Goal: Task Accomplishment & Management: Complete application form

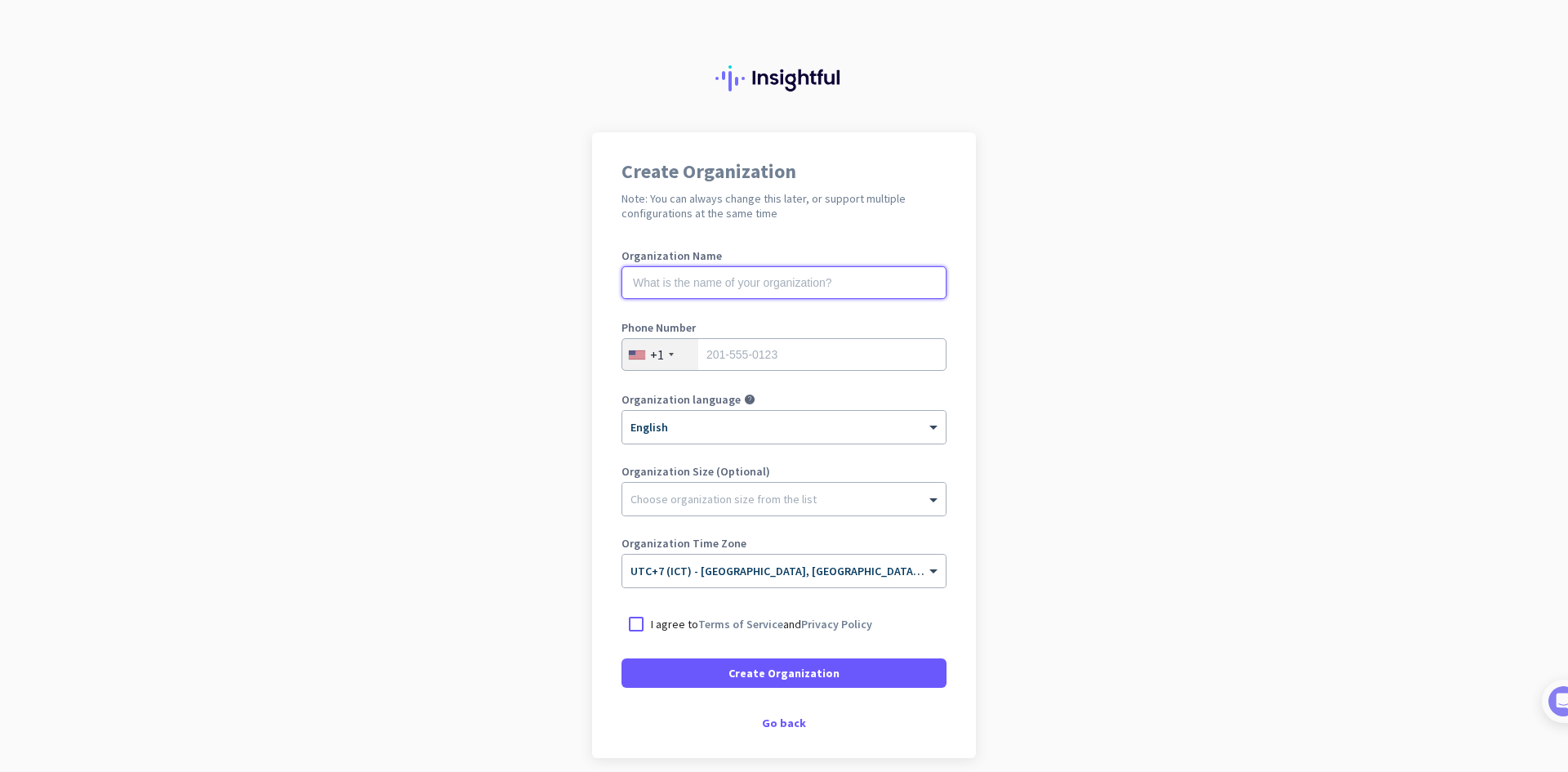
click at [750, 288] on input "text" at bounding box center [784, 282] width 325 height 32
click at [687, 286] on input "text" at bounding box center [784, 282] width 325 height 32
click at [685, 287] on input "FIN" at bounding box center [784, 282] width 325 height 32
type input "FIN PH INTER"
click at [714, 361] on input "tel" at bounding box center [784, 354] width 325 height 32
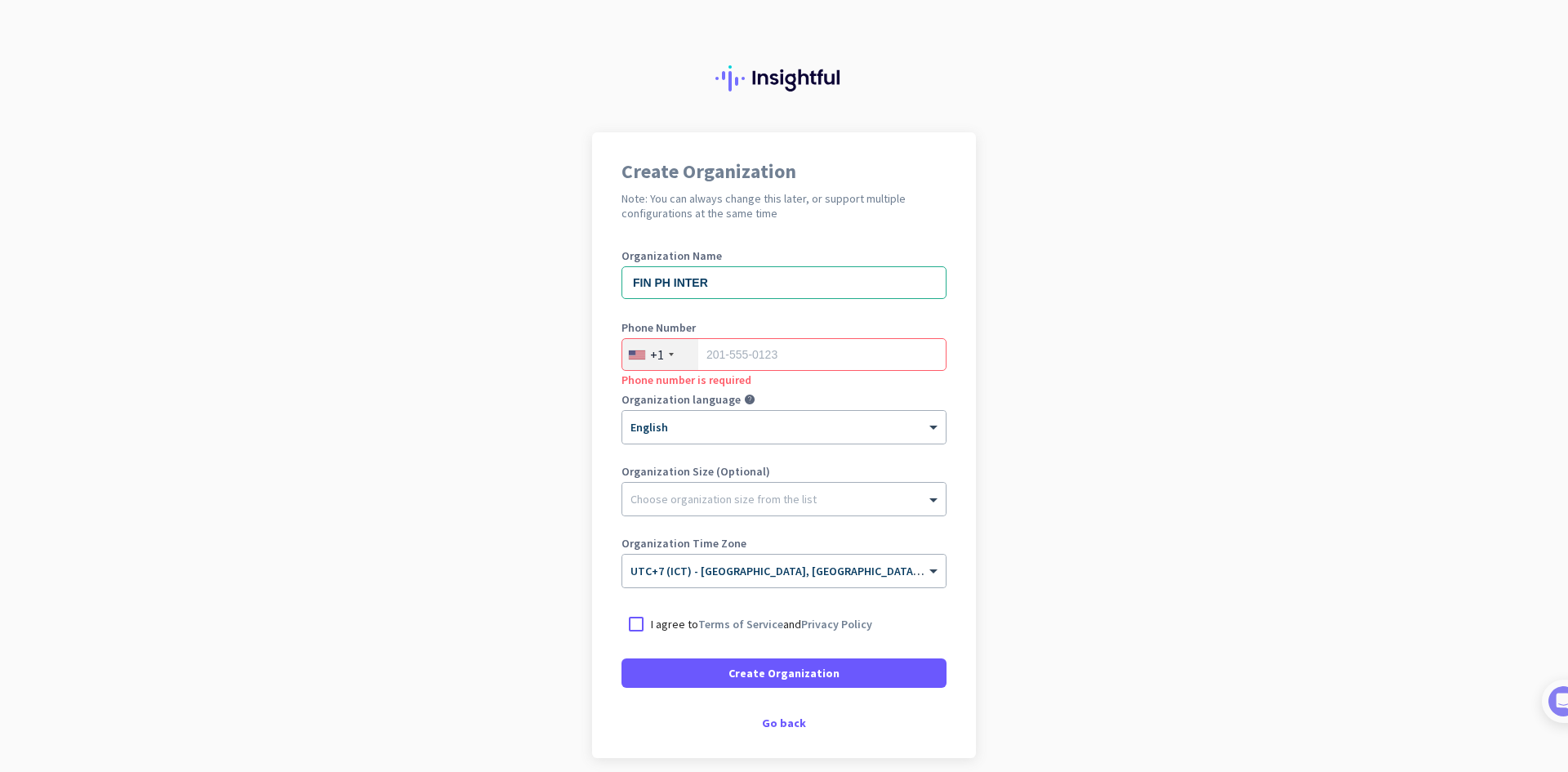
click at [642, 355] on div "+1" at bounding box center [660, 355] width 76 height 31
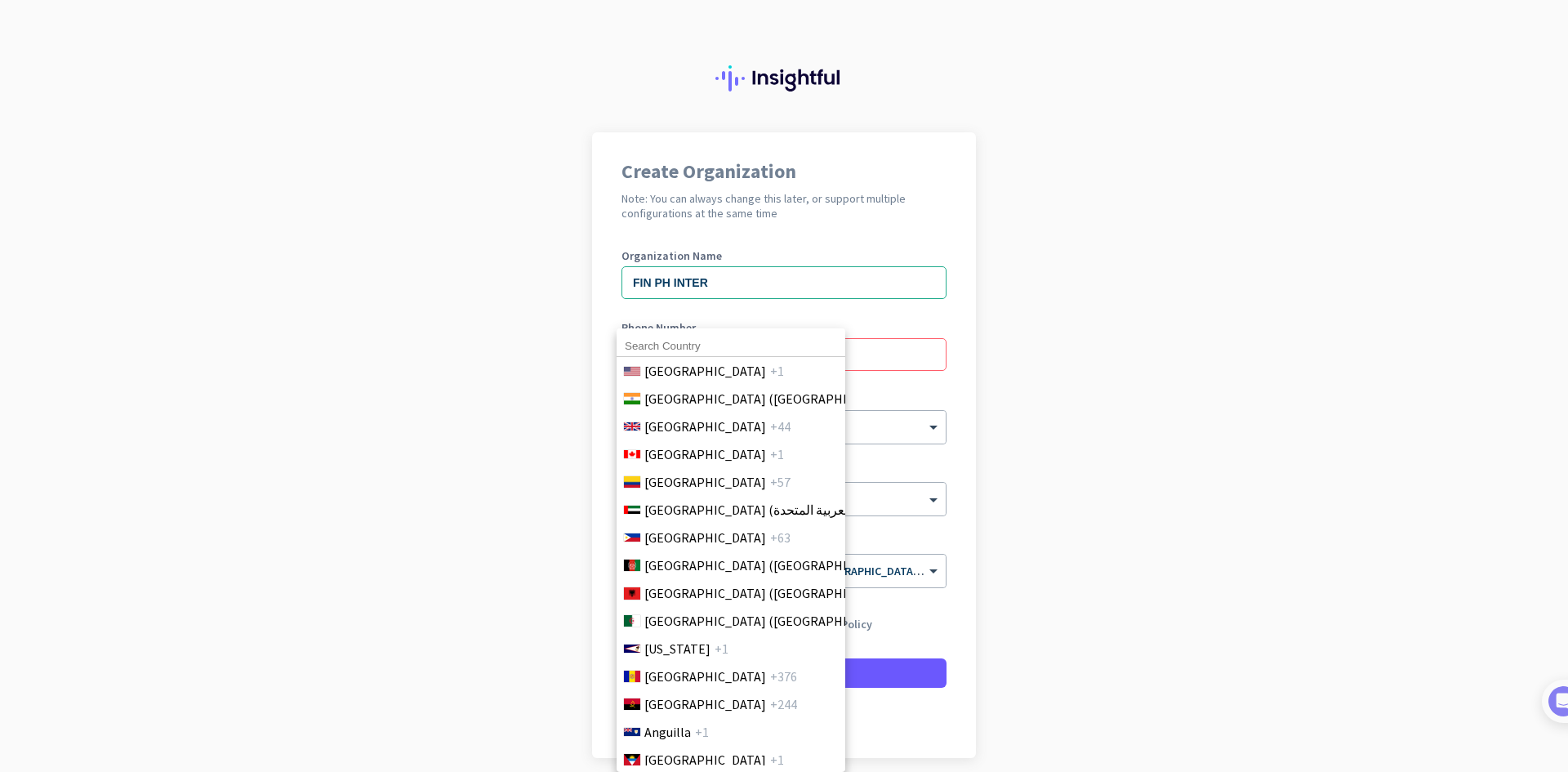
click at [656, 348] on input at bounding box center [731, 347] width 228 height 22
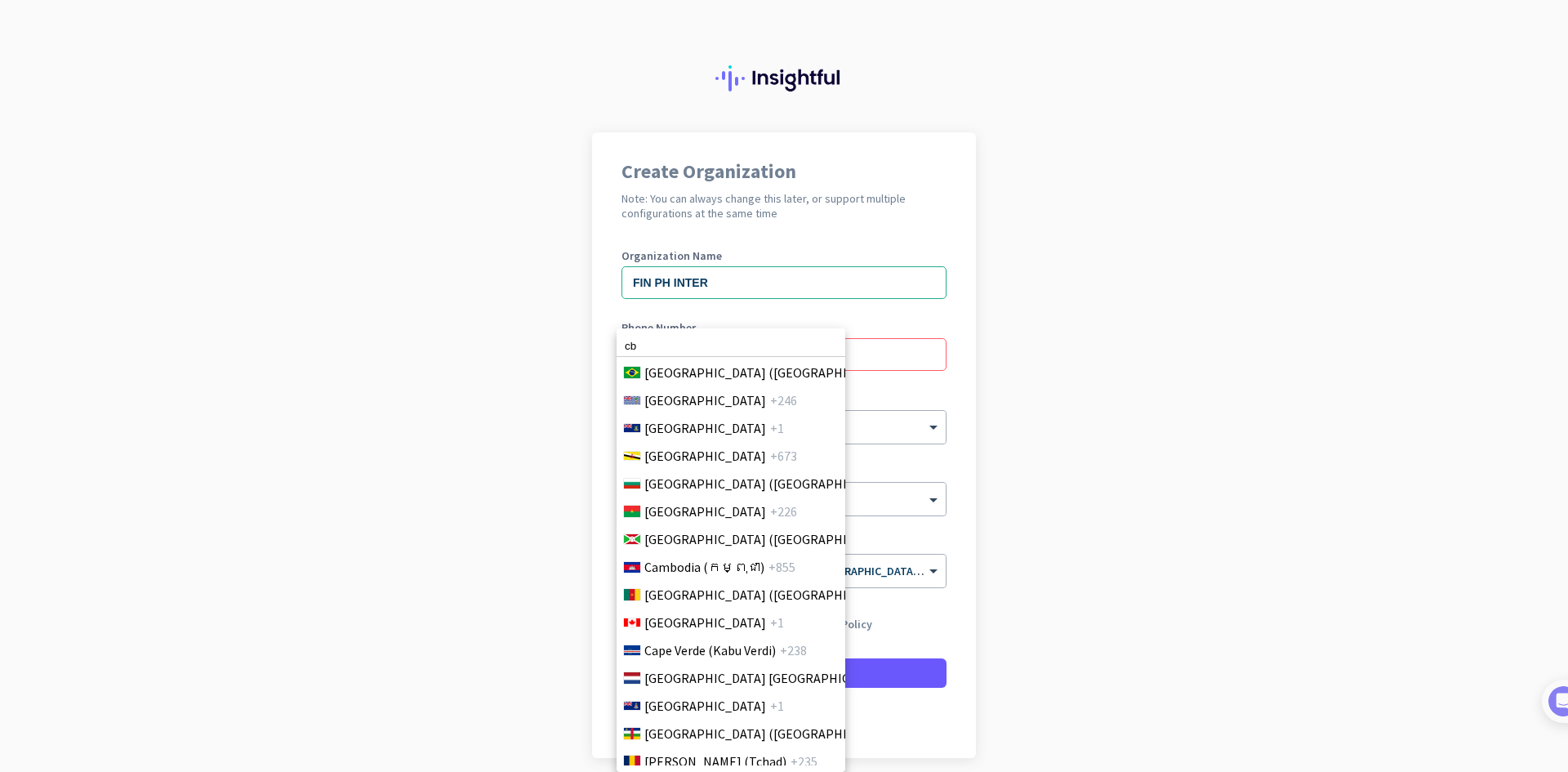
scroll to position [955, 0]
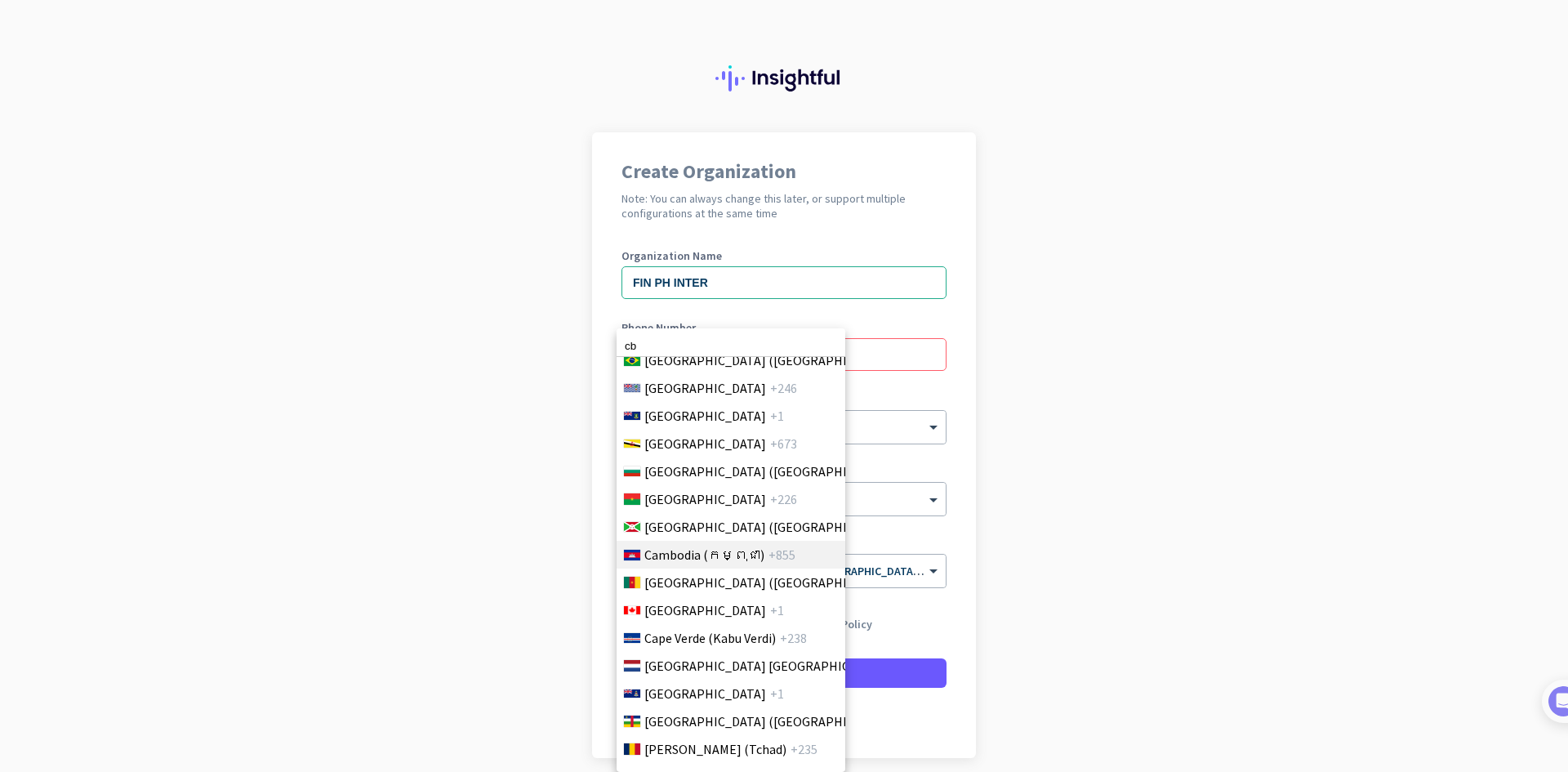
type input "cb"
click at [679, 550] on span "Cambodia (កម្ពុជា)" at bounding box center [704, 554] width 120 height 20
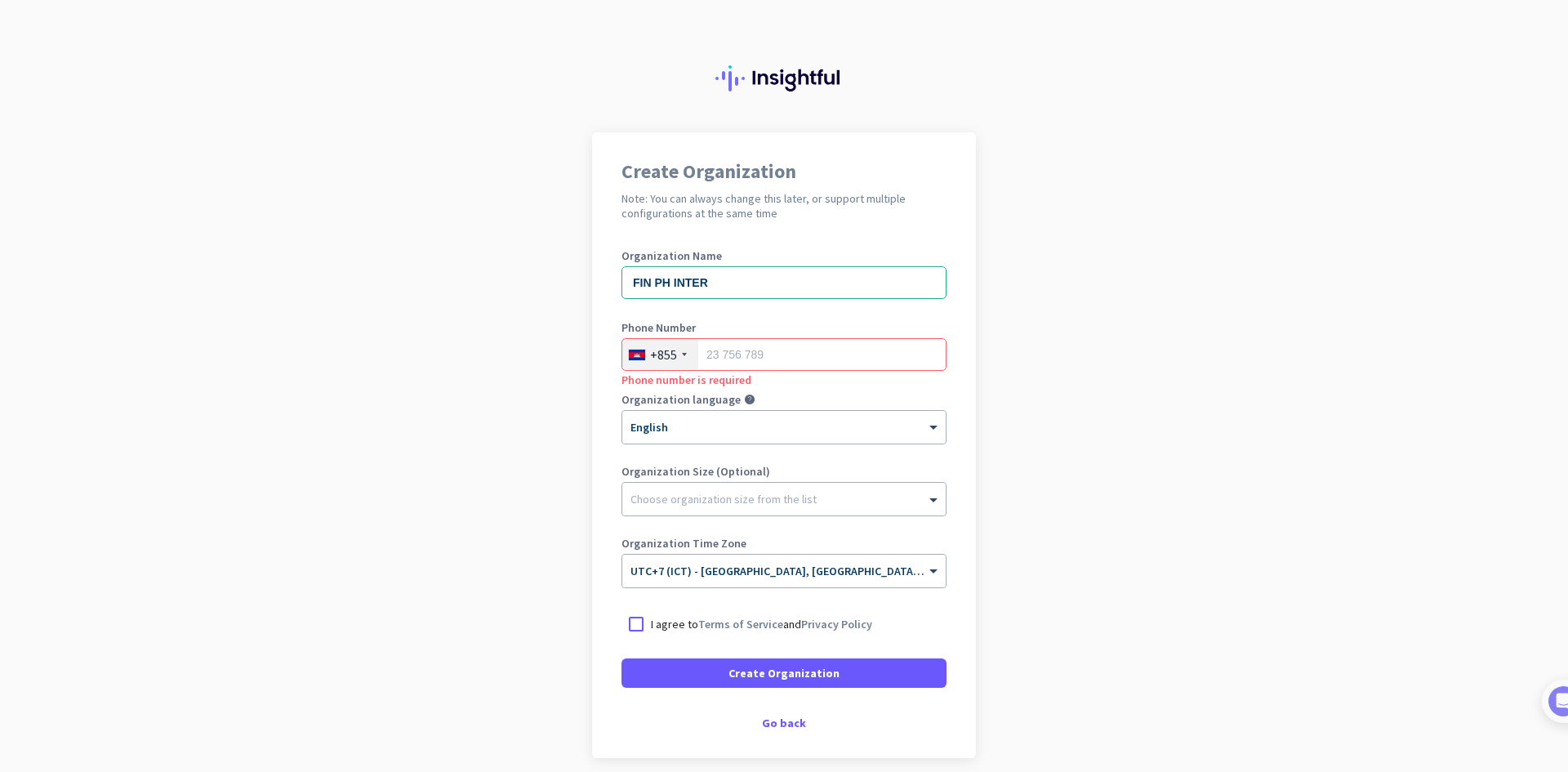
click at [780, 338] on div "Phone Number +855 Phone number is required" at bounding box center [784, 354] width 325 height 65
click at [774, 343] on input "tel" at bounding box center [784, 354] width 325 height 32
type input "967727630"
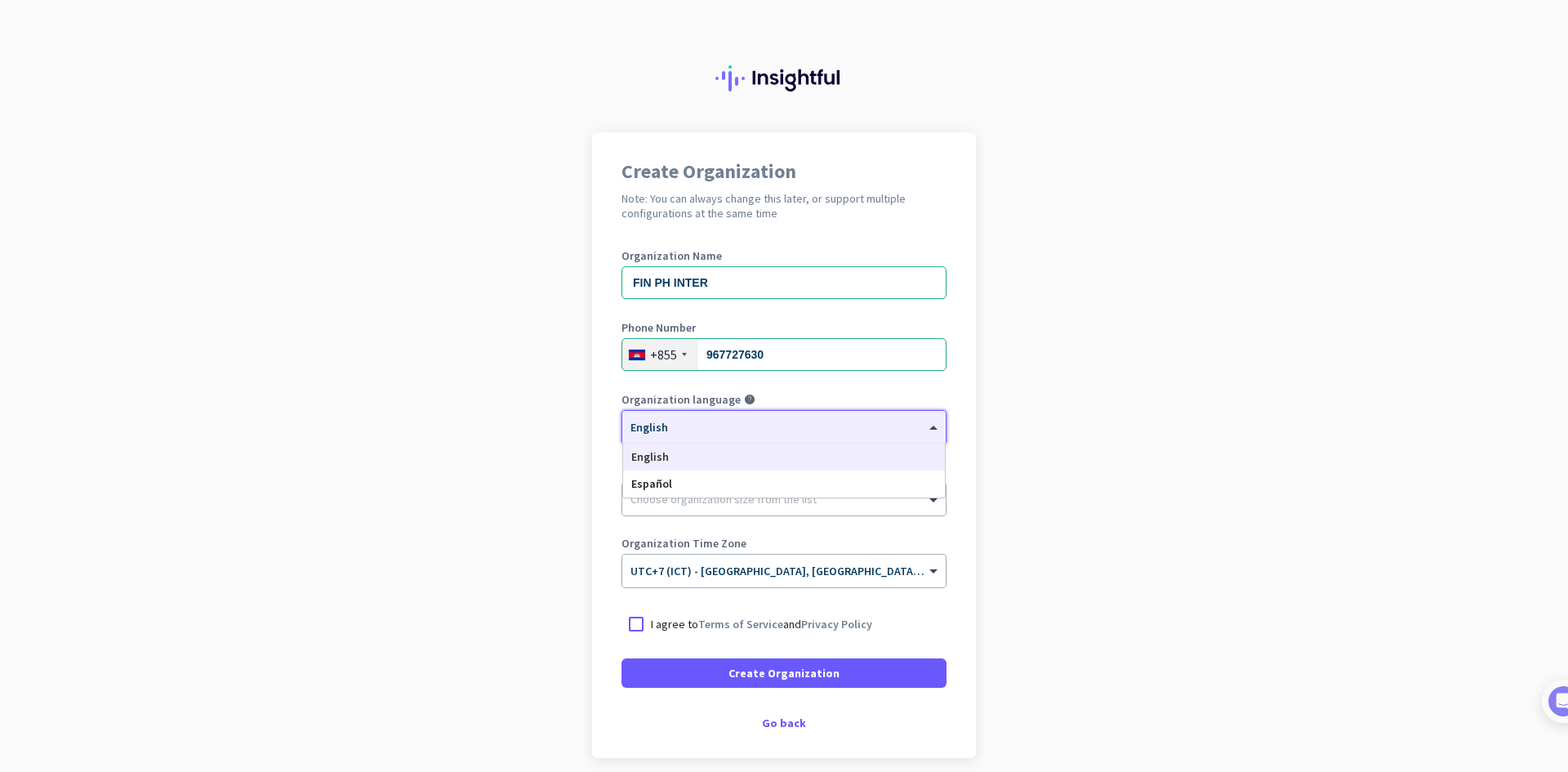
click at [708, 434] on div "× English" at bounding box center [784, 427] width 324 height 32
click at [696, 450] on div "English" at bounding box center [784, 457] width 322 height 27
click at [688, 501] on div at bounding box center [784, 495] width 324 height 17
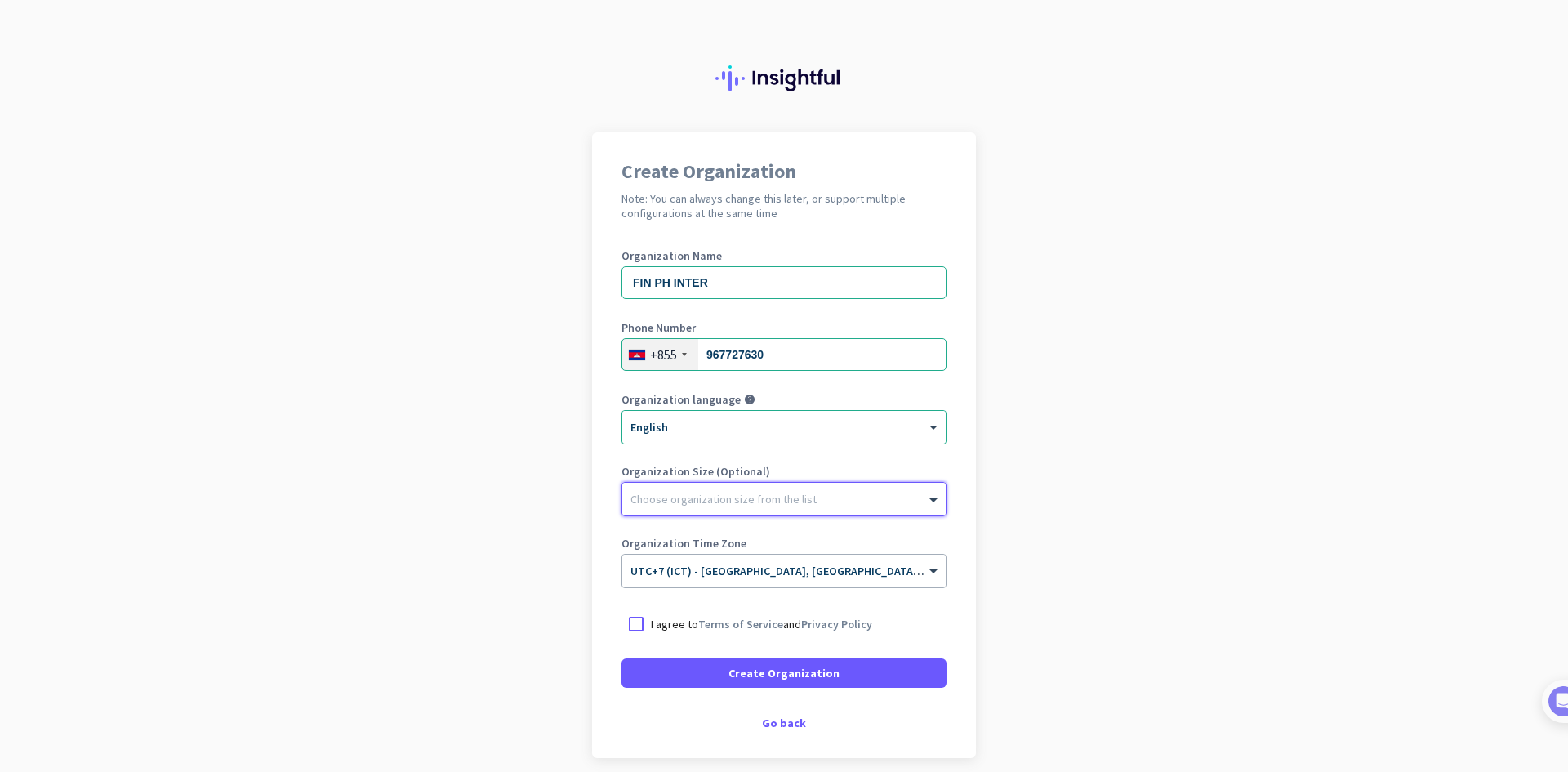
click at [688, 501] on div at bounding box center [784, 495] width 324 height 17
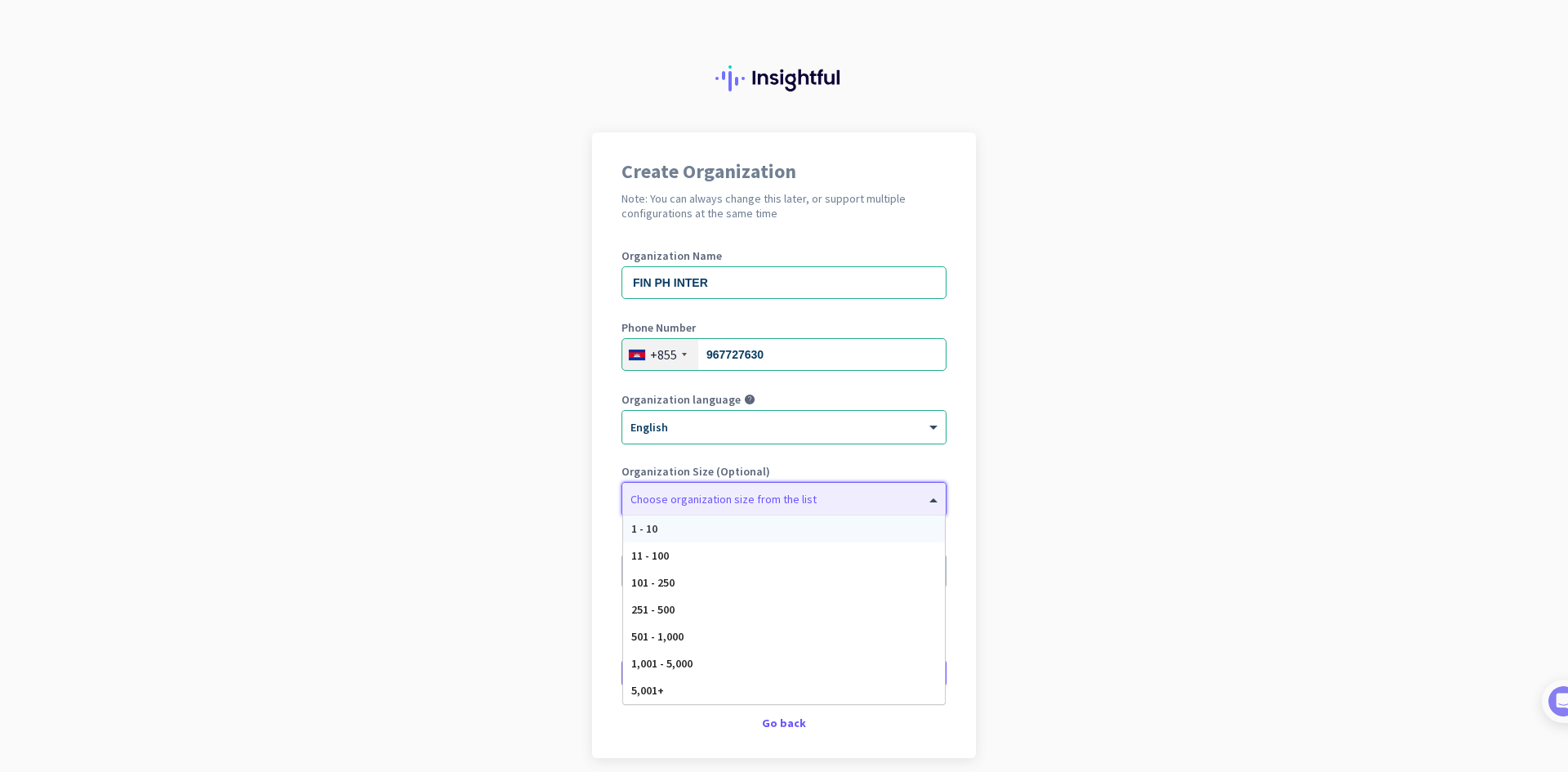
click at [693, 502] on div at bounding box center [784, 495] width 324 height 17
click at [667, 554] on div "11 - 100" at bounding box center [784, 556] width 322 height 27
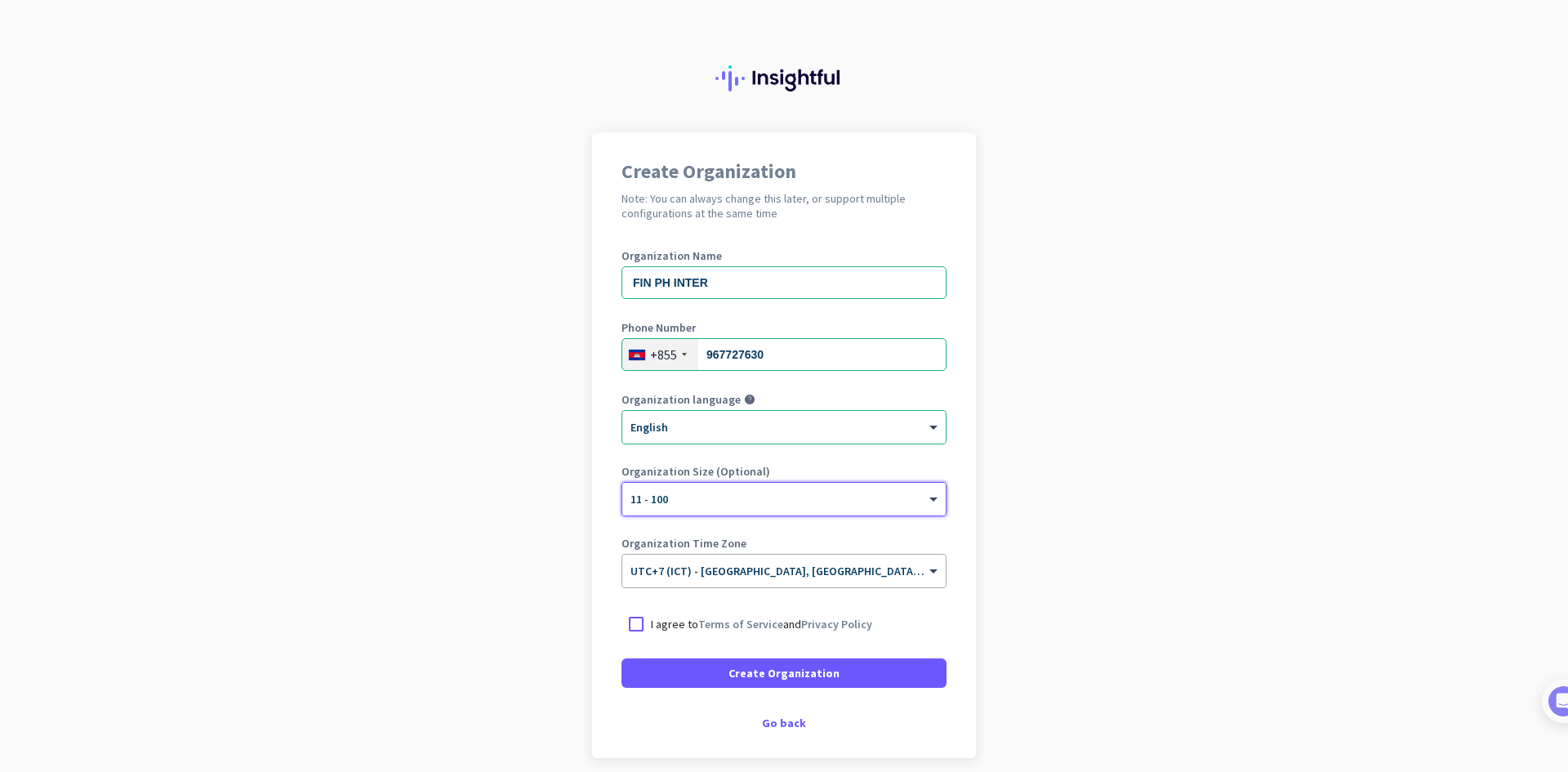
scroll to position [68, 0]
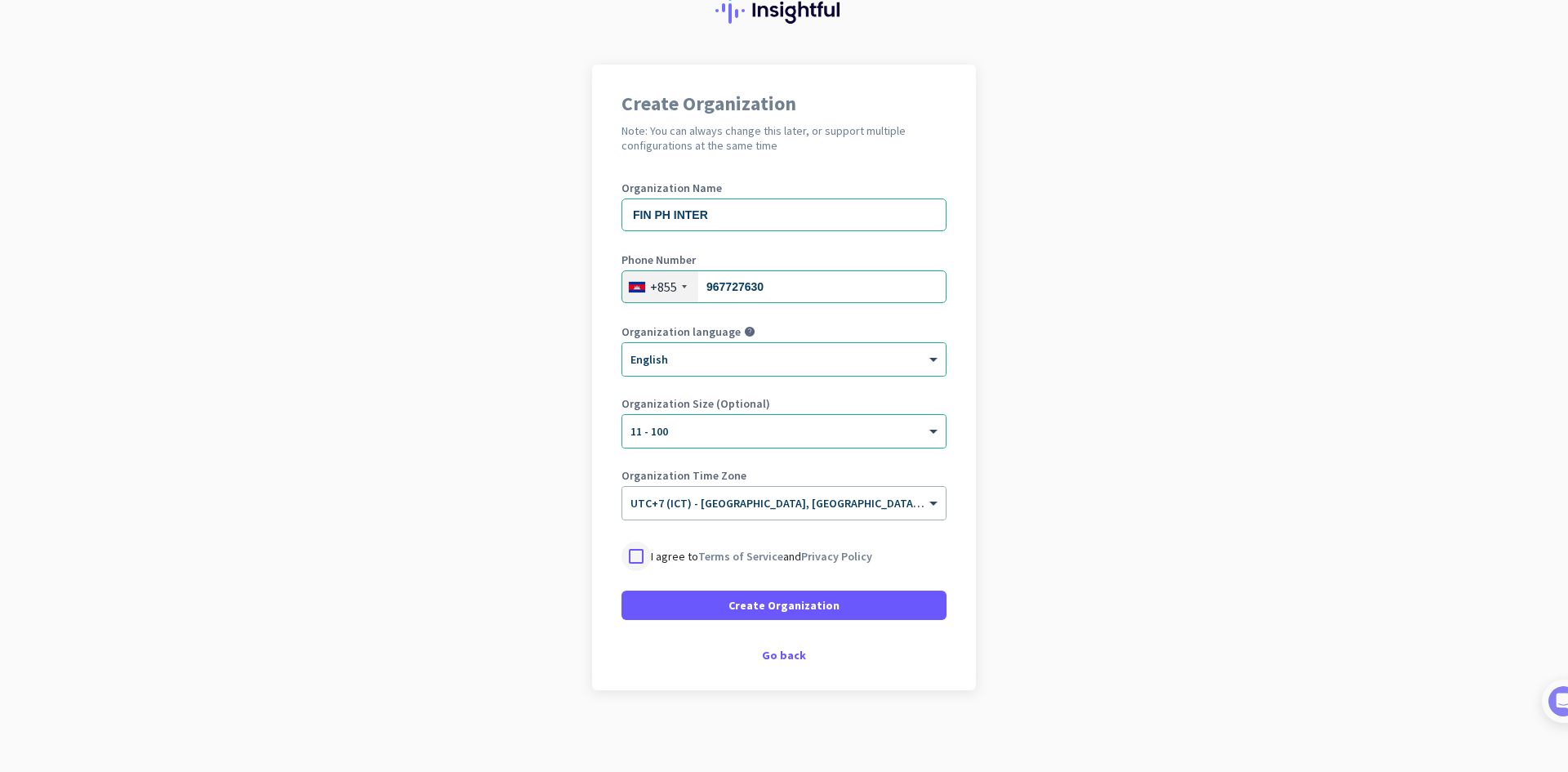
click at [636, 553] on div at bounding box center [636, 557] width 30 height 30
click at [696, 609] on span at bounding box center [784, 605] width 325 height 39
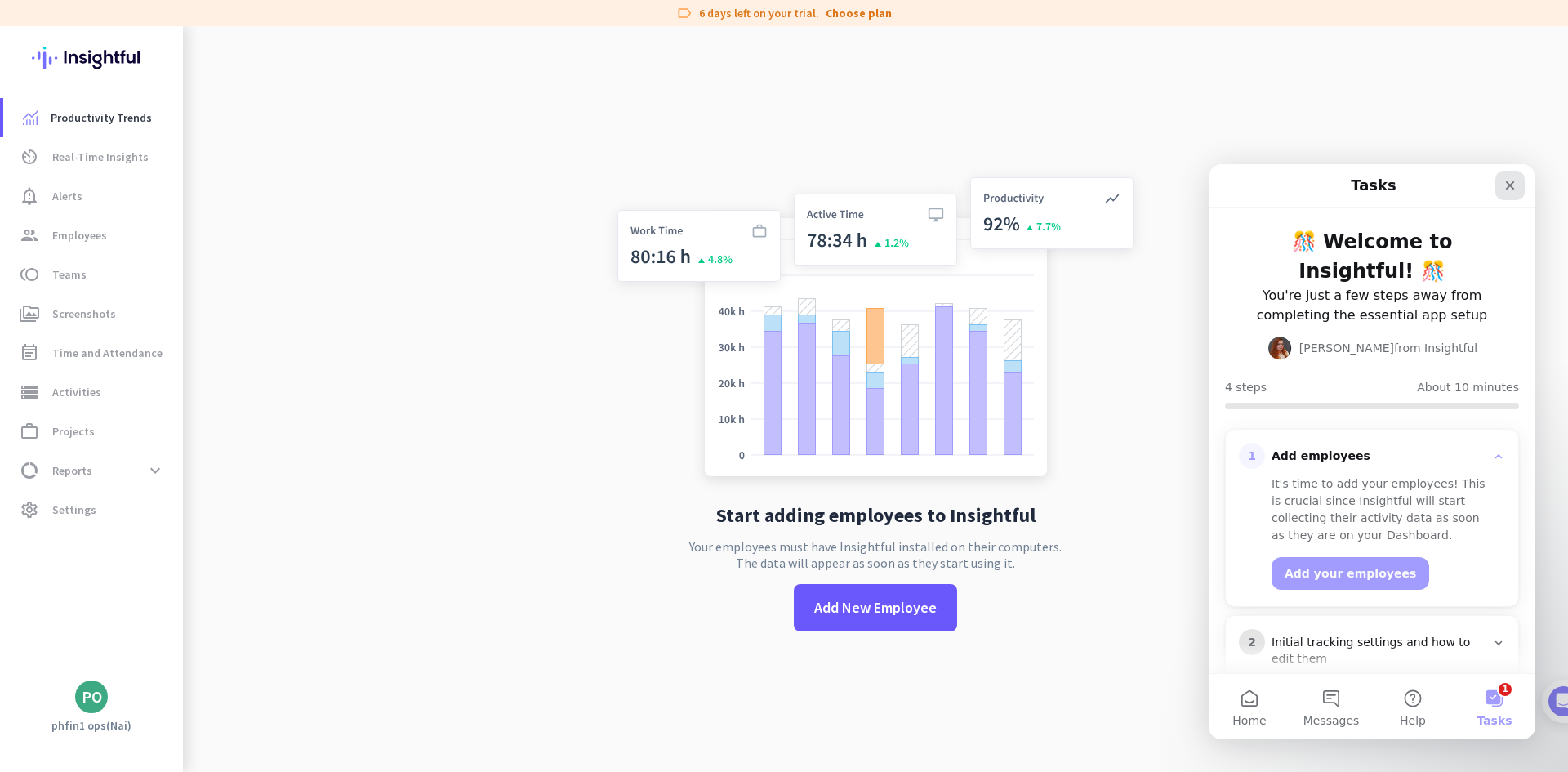
click at [1508, 186] on icon "Close" at bounding box center [1510, 185] width 9 height 9
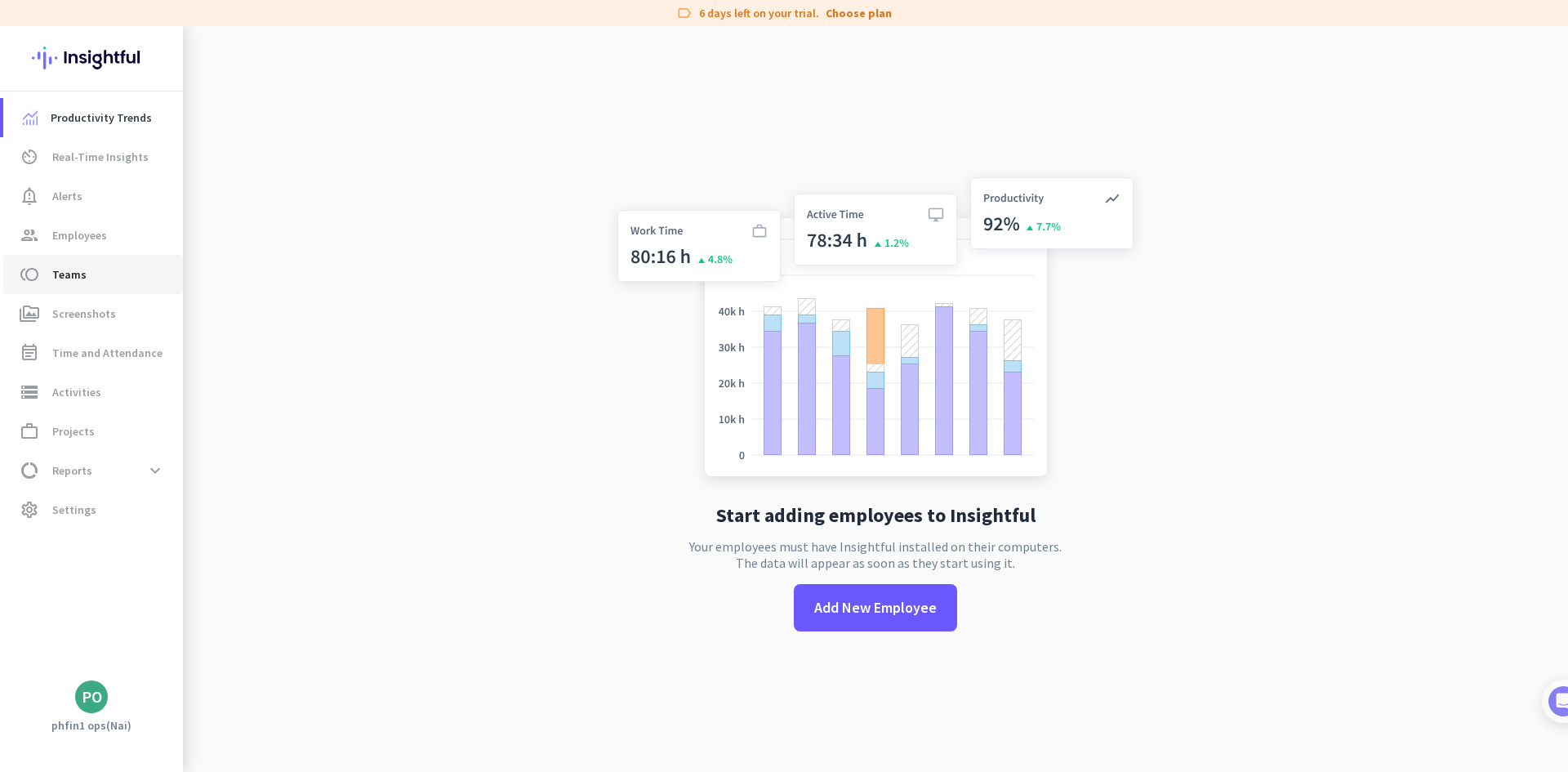
click at [79, 268] on span "Teams" at bounding box center [69, 275] width 34 height 20
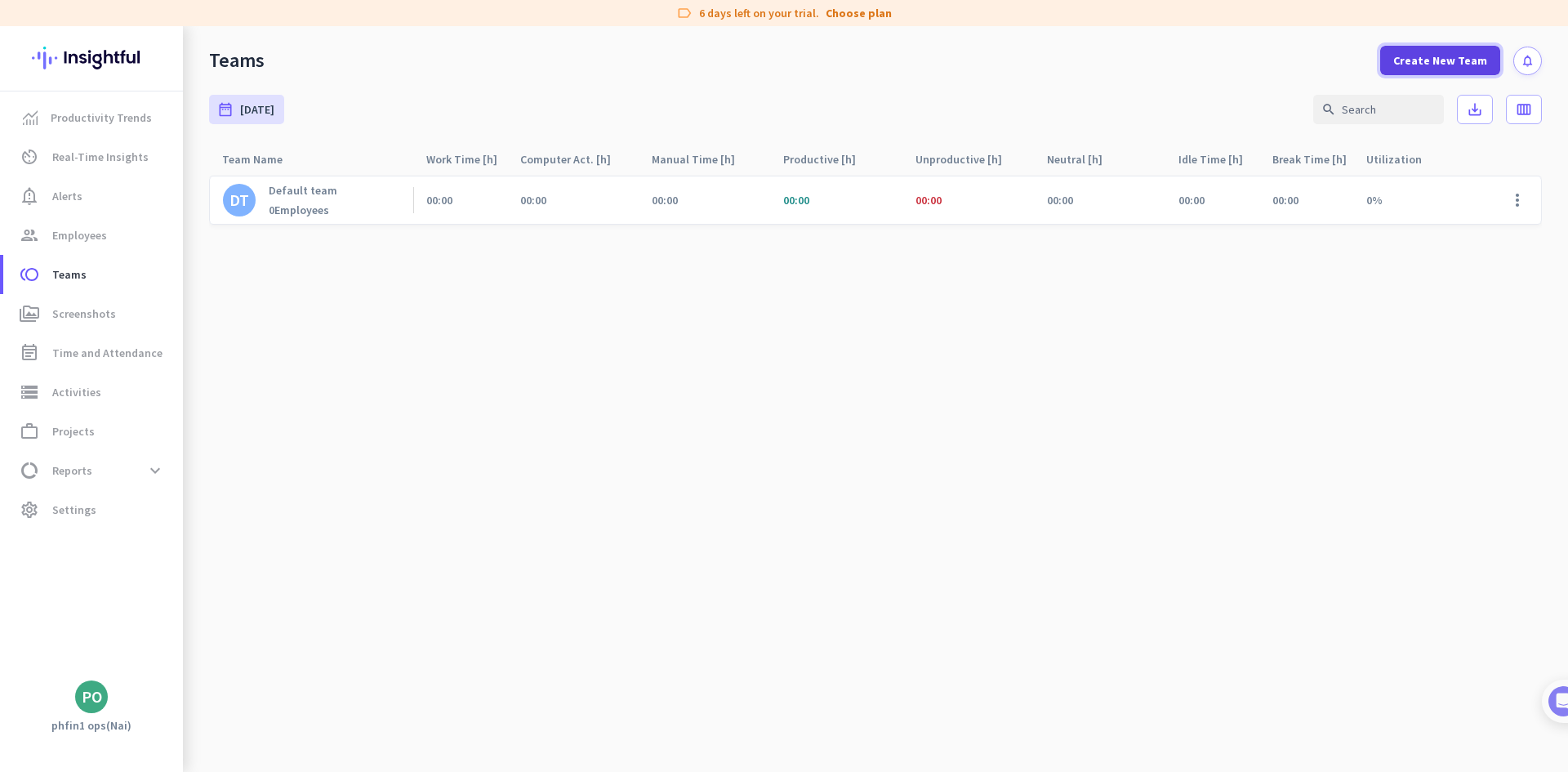
click at [1421, 62] on span "Create New Team" at bounding box center [1441, 60] width 94 height 17
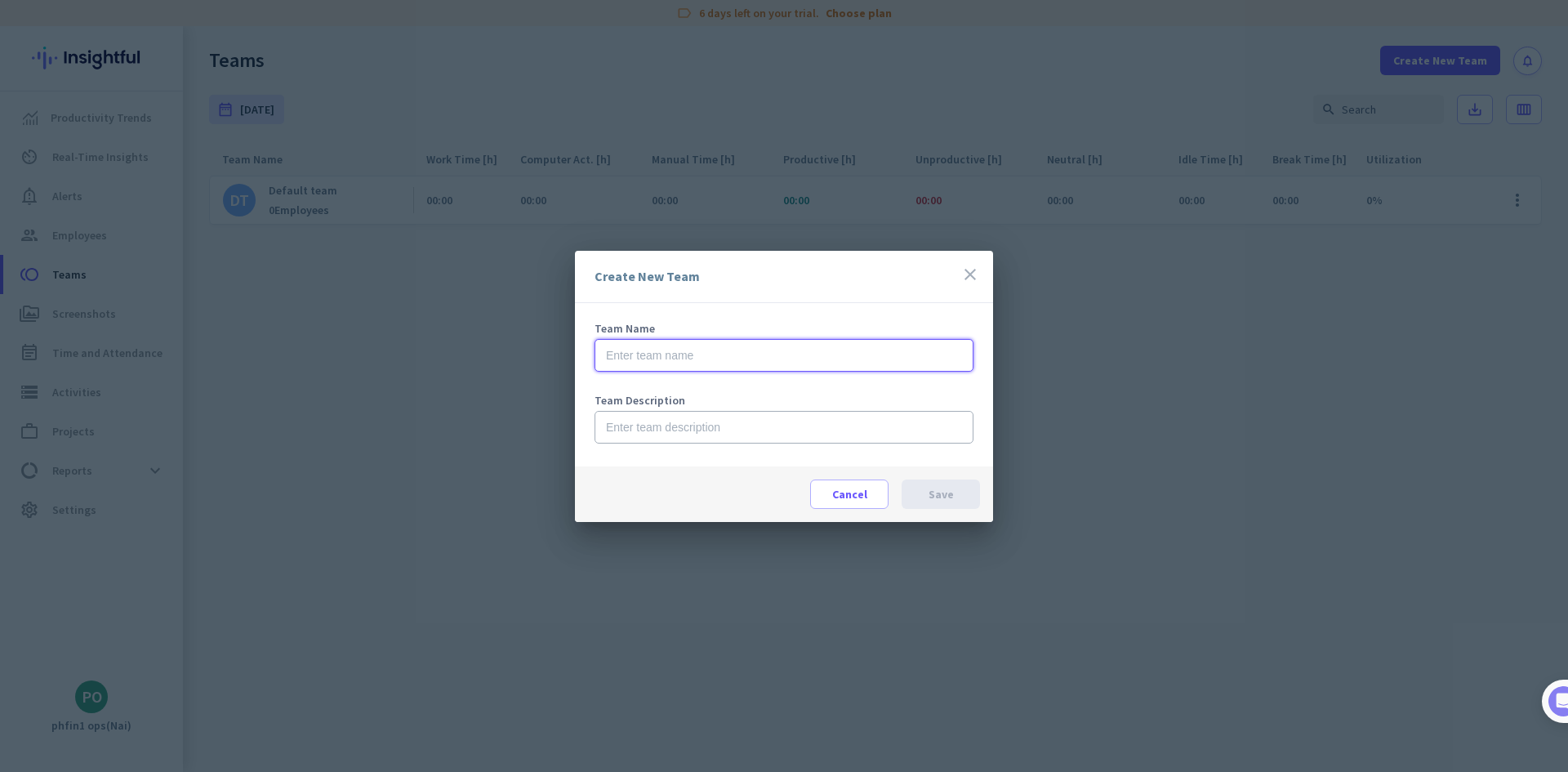
click at [687, 365] on input "text" at bounding box center [784, 355] width 379 height 32
click at [619, 364] on input "text" at bounding box center [784, 355] width 379 height 32
paste input "Day Shift"
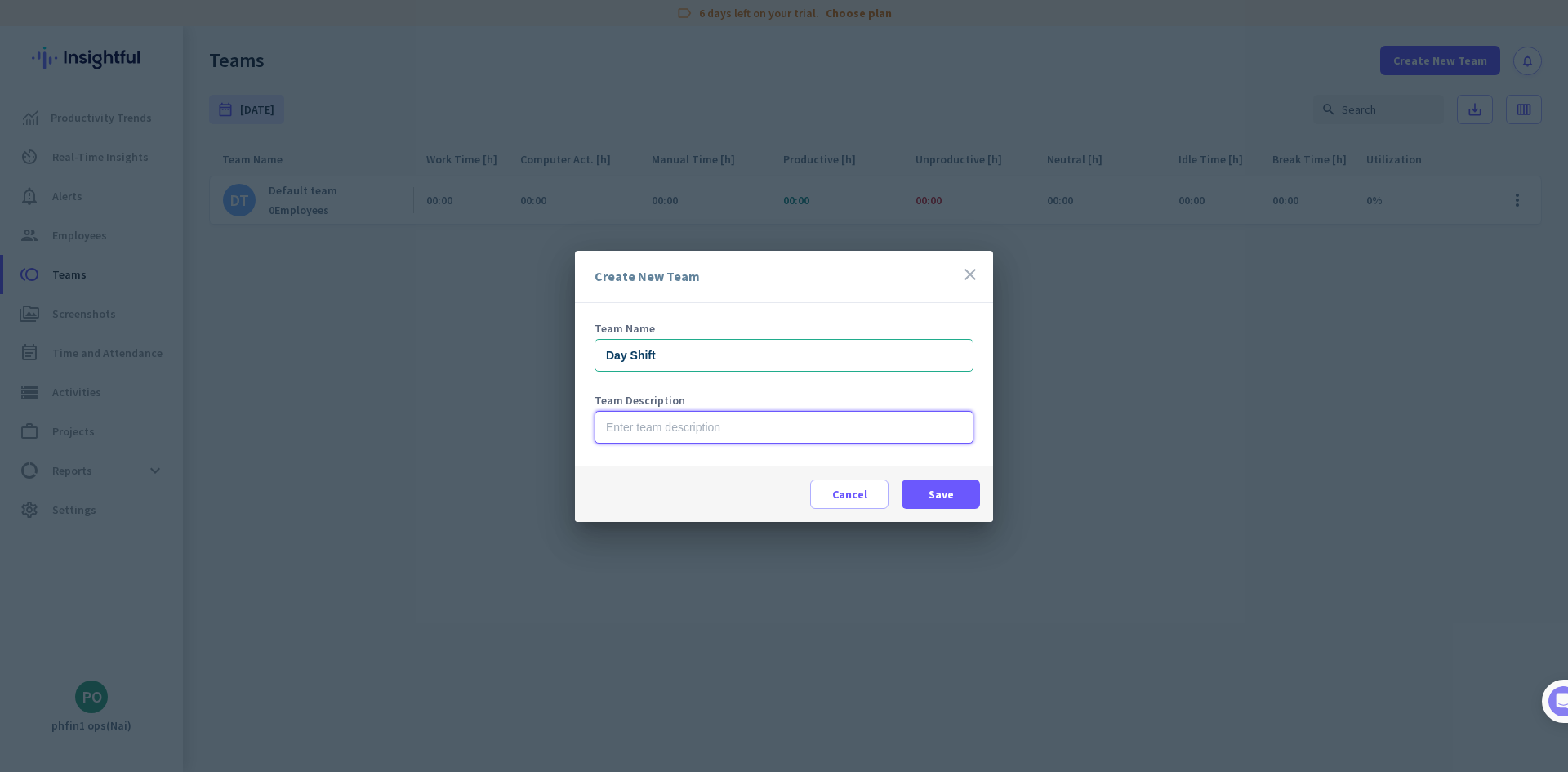
click at [666, 421] on input "text" at bounding box center [784, 427] width 379 height 32
click at [607, 358] on input "Day Shift" at bounding box center [784, 355] width 379 height 32
drag, startPoint x: 705, startPoint y: 348, endPoint x: 463, endPoint y: 343, distance: 242.1
click at [463, 343] on div "Create New Team close Team Name PH Day Shift Team Description Cancel Save" at bounding box center [784, 386] width 1568 height 772
click at [824, 358] on input "PH Day Shift" at bounding box center [784, 355] width 379 height 32
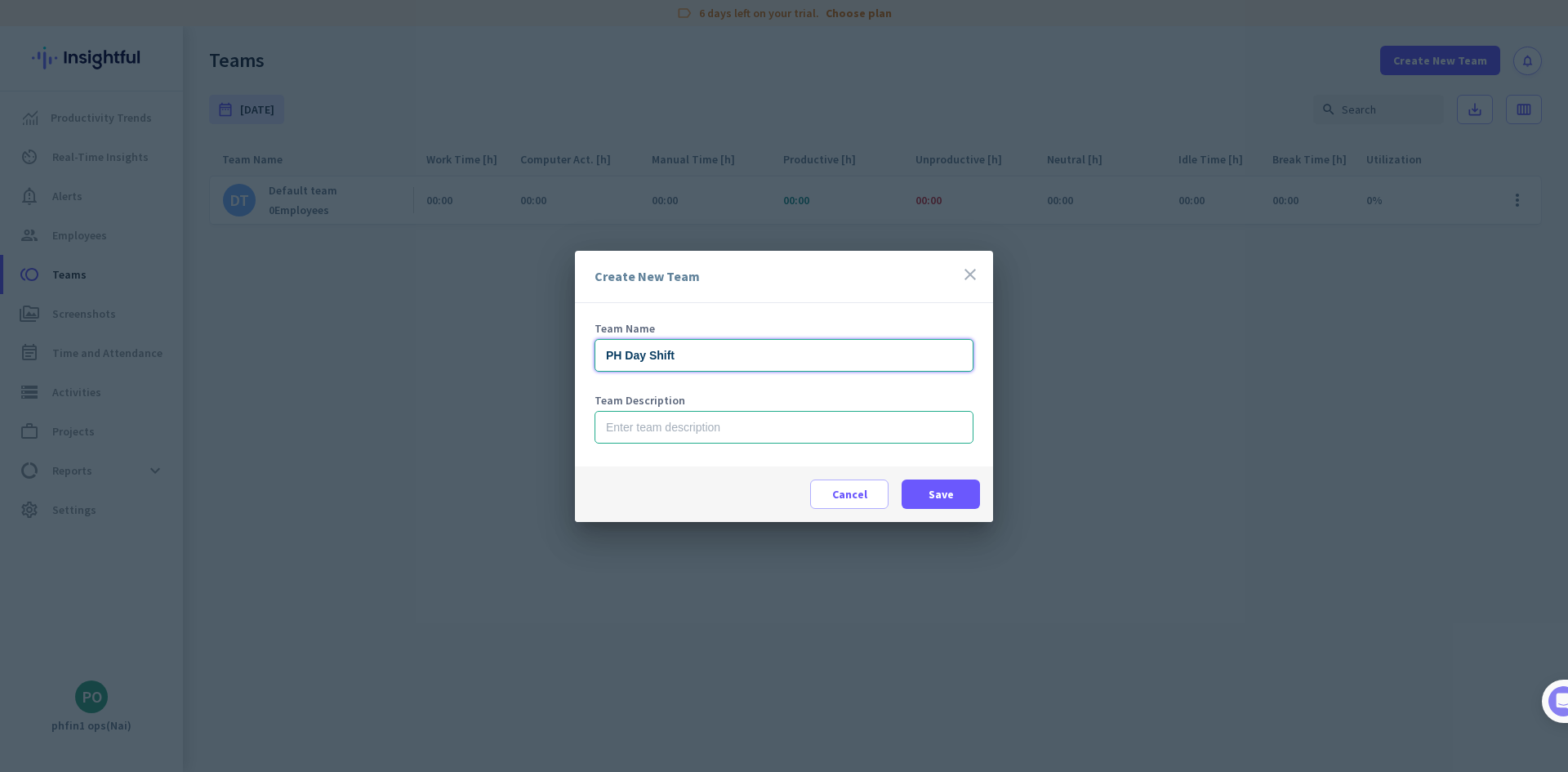
type input "PH Day Shift"
click at [701, 432] on input "text" at bounding box center [784, 427] width 379 height 32
type input "09.00 AM - 09.00 PM"
click at [927, 492] on span at bounding box center [941, 494] width 79 height 39
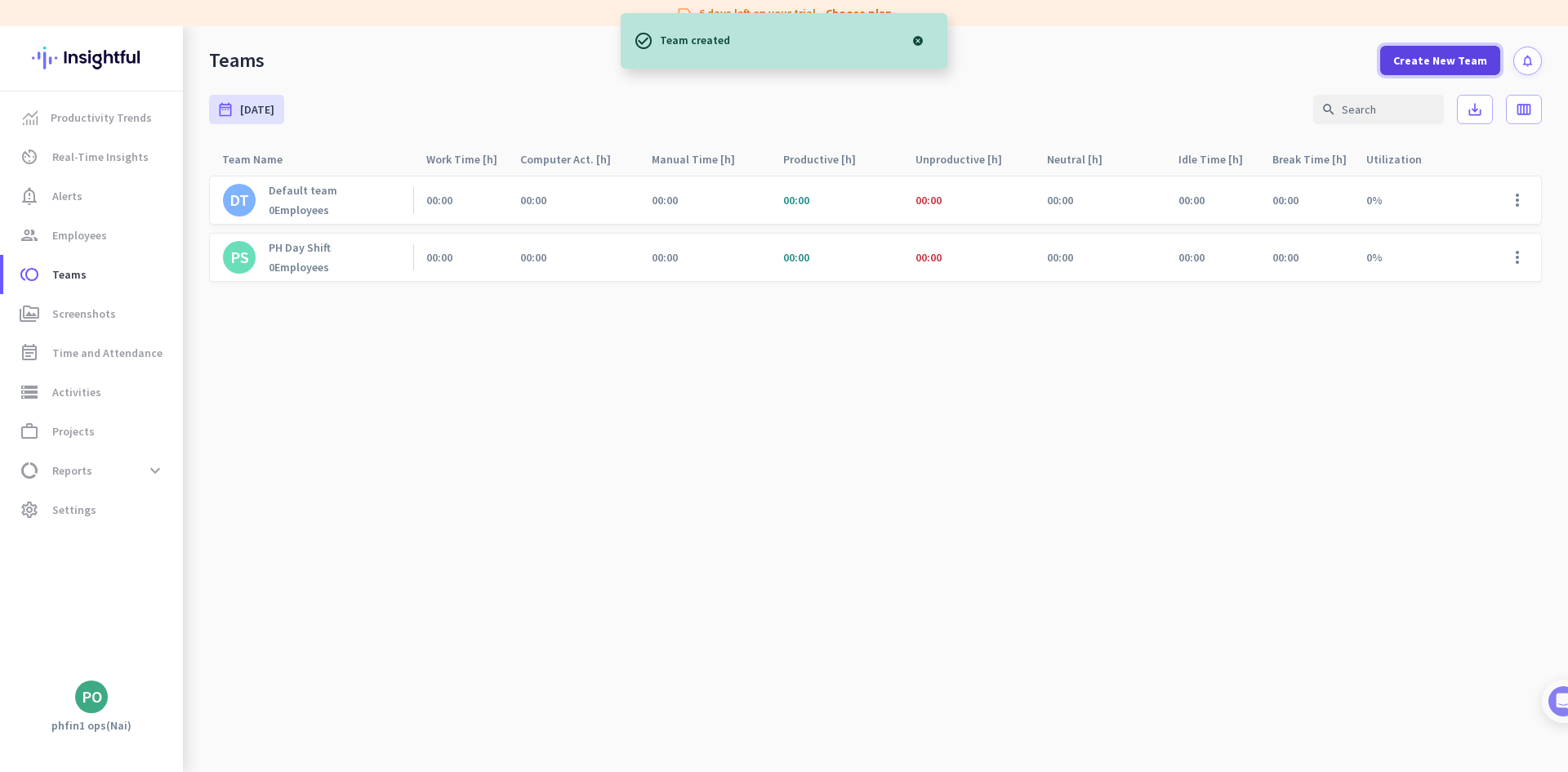
click at [1431, 67] on span "Create New Team" at bounding box center [1441, 60] width 94 height 17
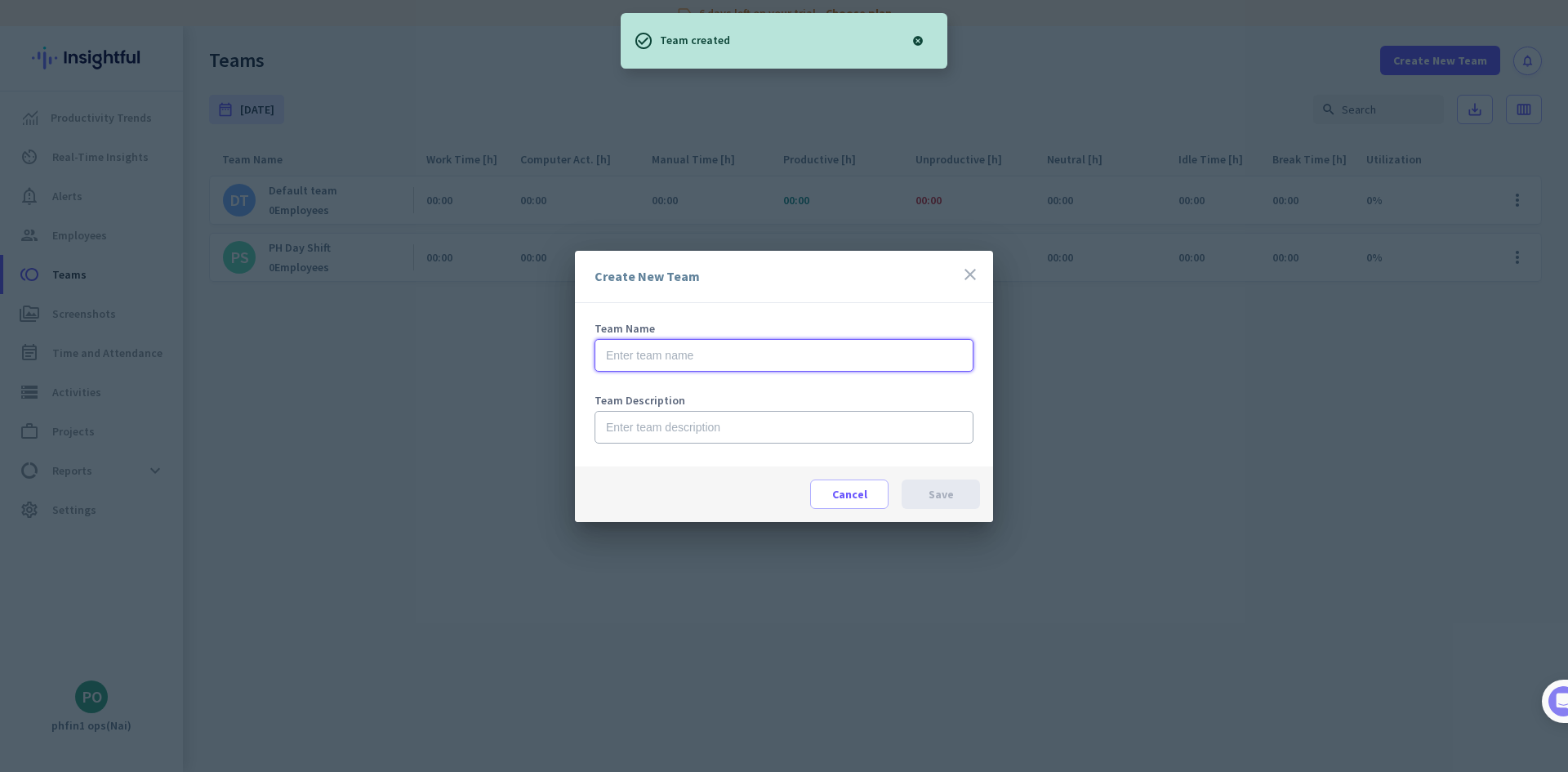
click at [757, 347] on input "text" at bounding box center [784, 355] width 379 height 32
paste input "PH Day Shift"
click at [644, 356] on input "PH Day Shift" at bounding box center [784, 355] width 379 height 32
click at [639, 355] on input "PH Day Shift" at bounding box center [784, 355] width 379 height 32
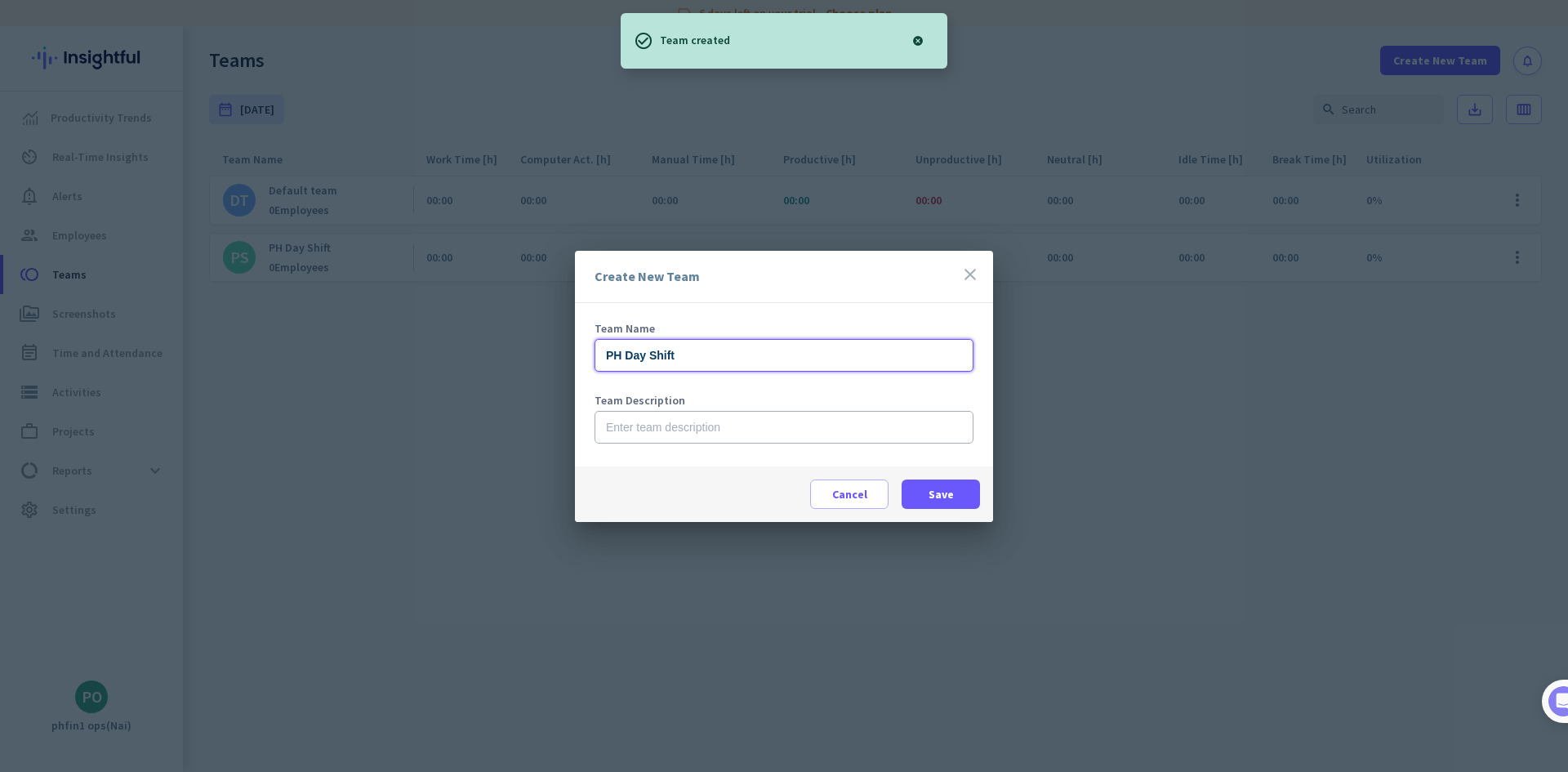
click at [637, 355] on input "PH Day Shift" at bounding box center [784, 355] width 379 height 32
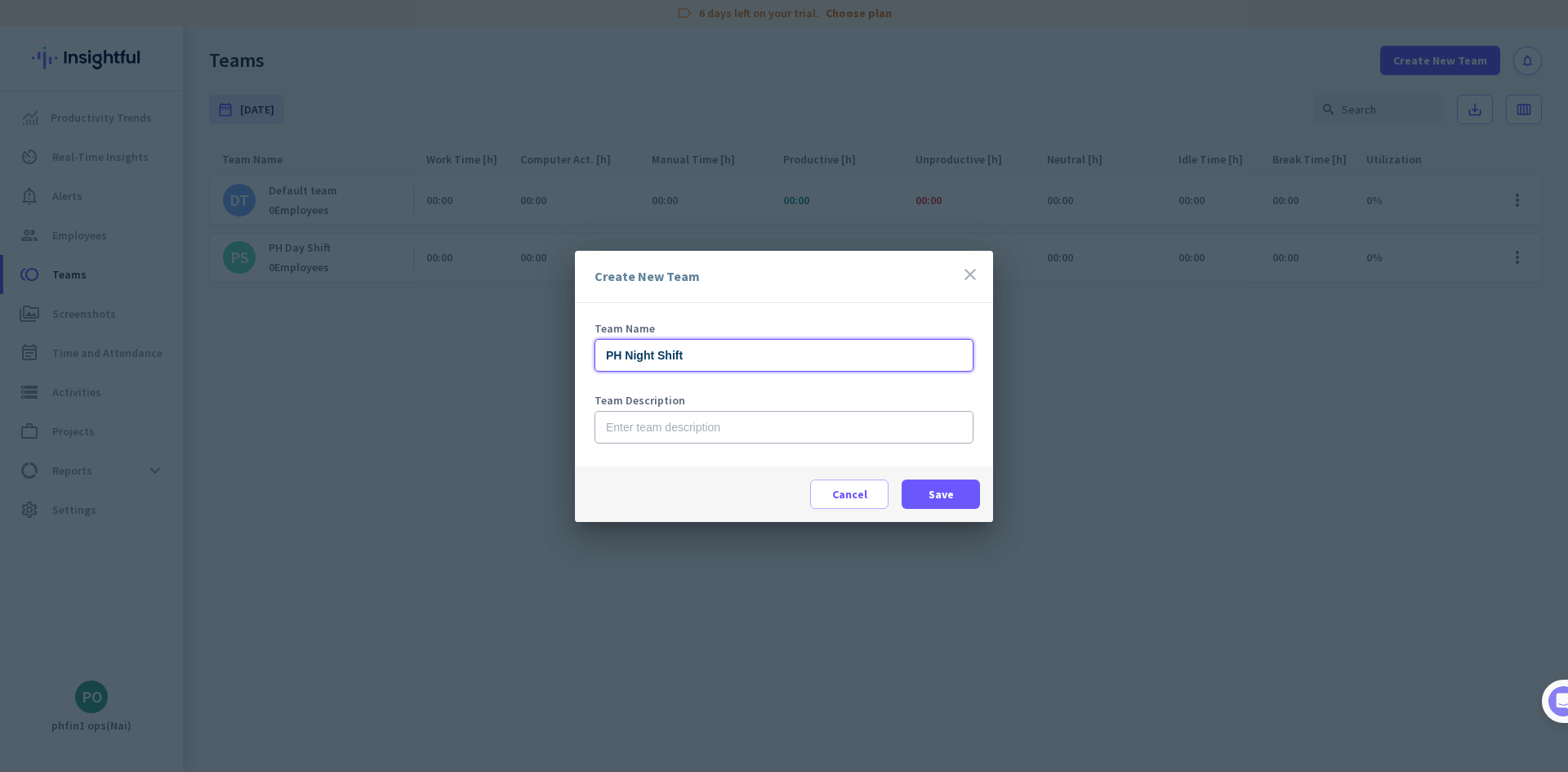
type input "PH Night Shift"
click at [686, 423] on input "text" at bounding box center [784, 427] width 379 height 32
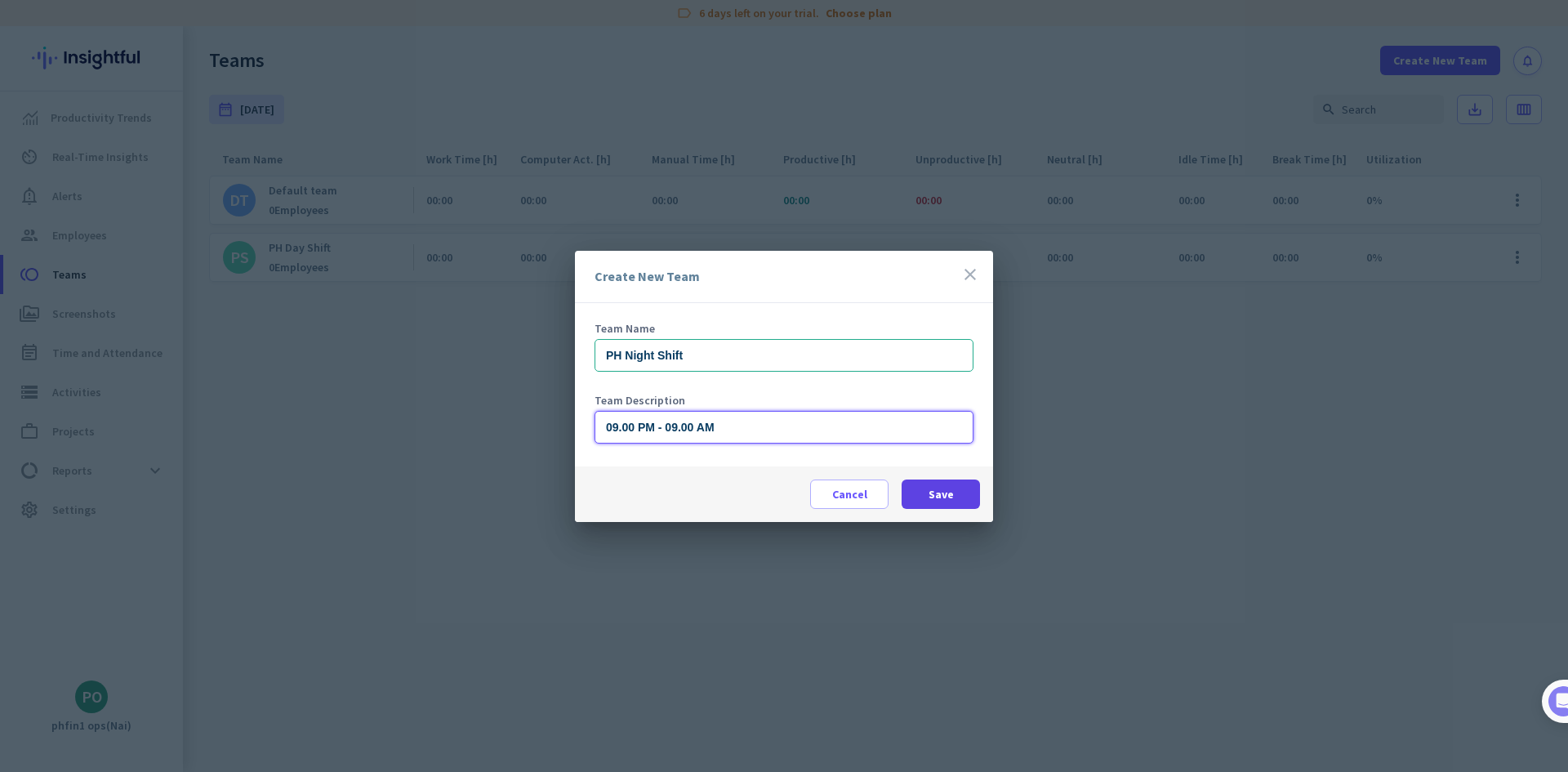
type input "09.00 PM - 09.00 AM"
click at [928, 491] on span at bounding box center [941, 494] width 79 height 39
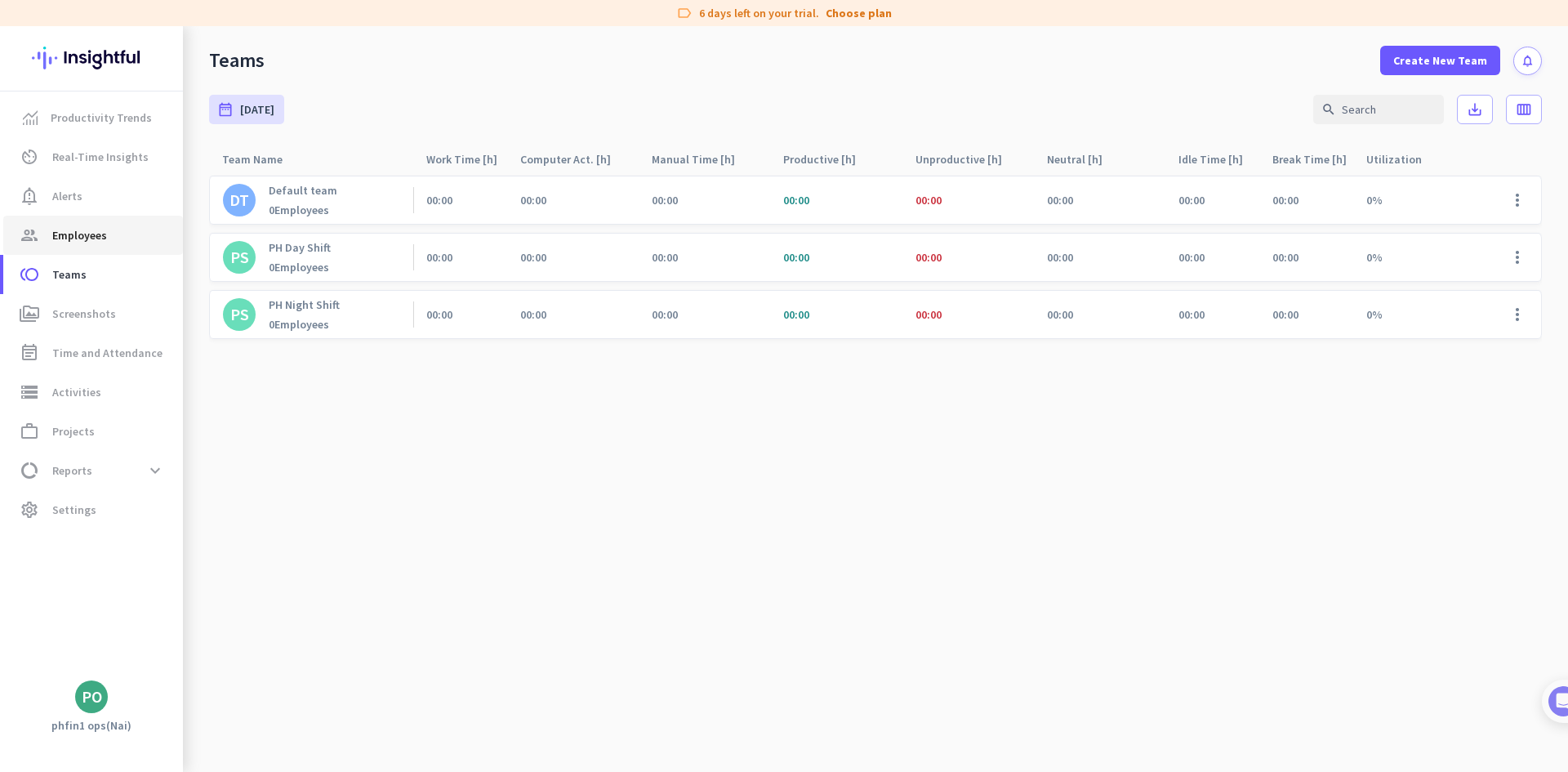
click at [73, 227] on span "Employees" at bounding box center [79, 235] width 55 height 20
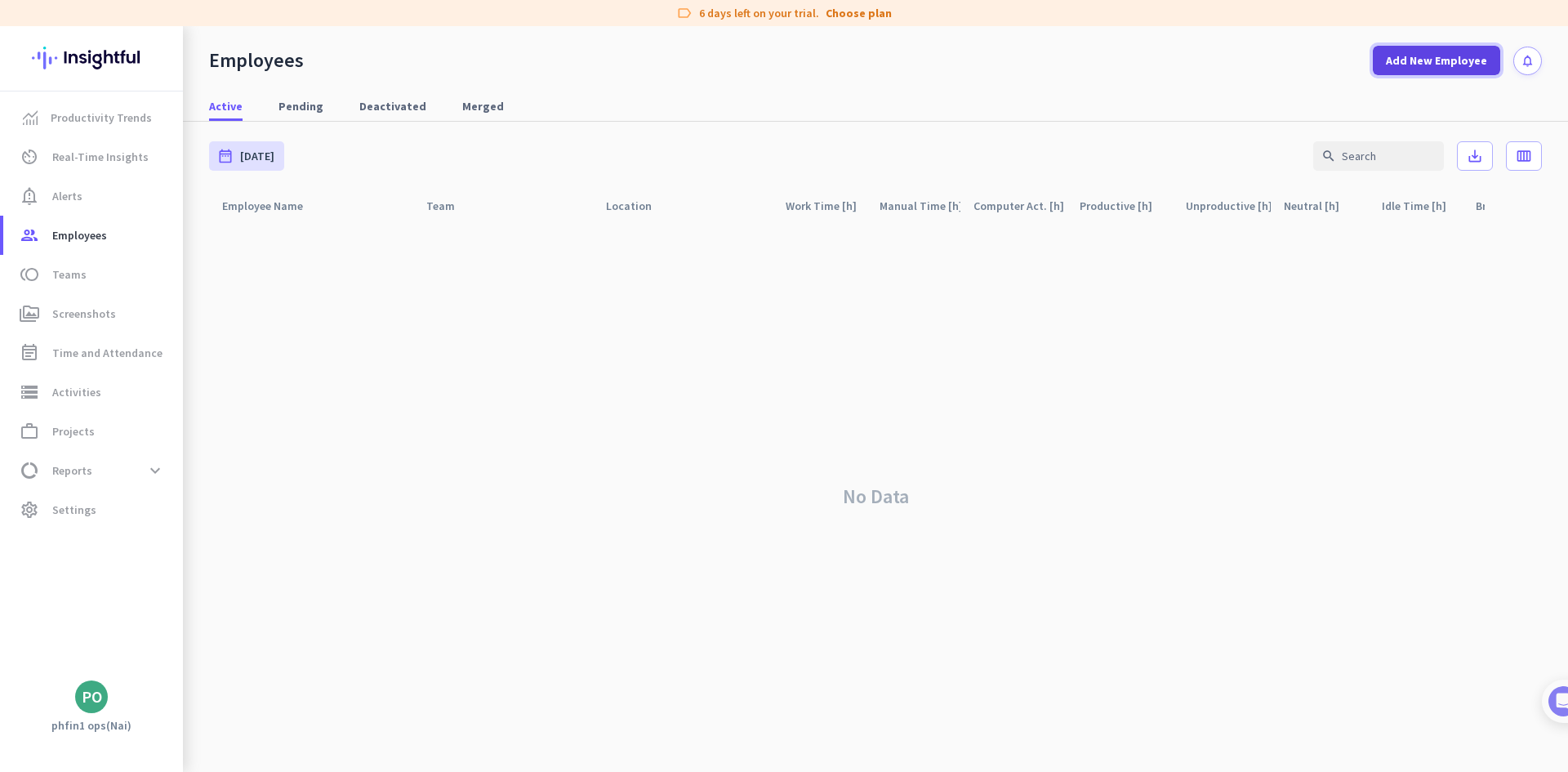
click at [1407, 68] on span "Add New Employee" at bounding box center [1436, 60] width 101 height 17
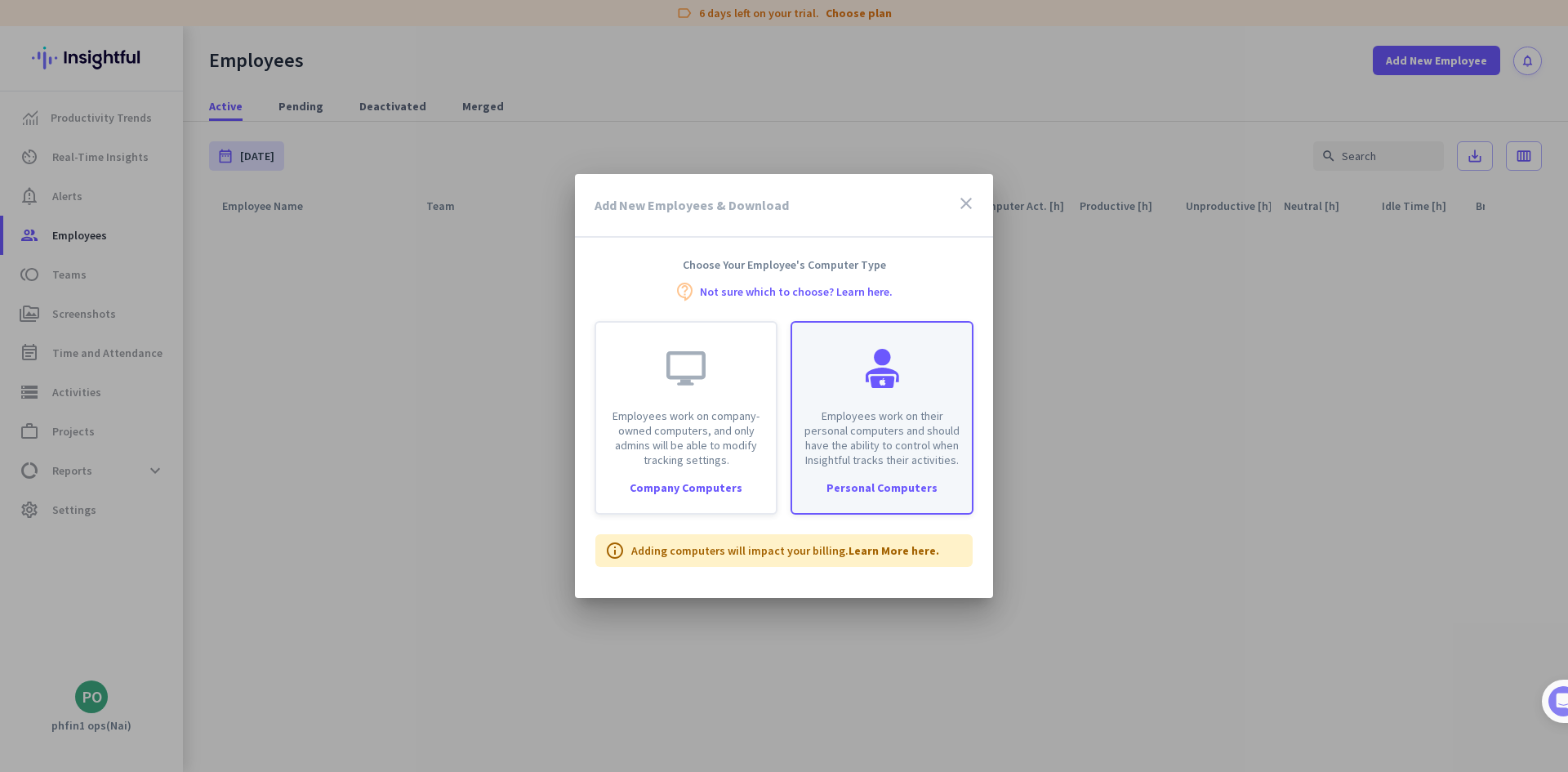
click at [894, 368] on div at bounding box center [882, 368] width 39 height 39
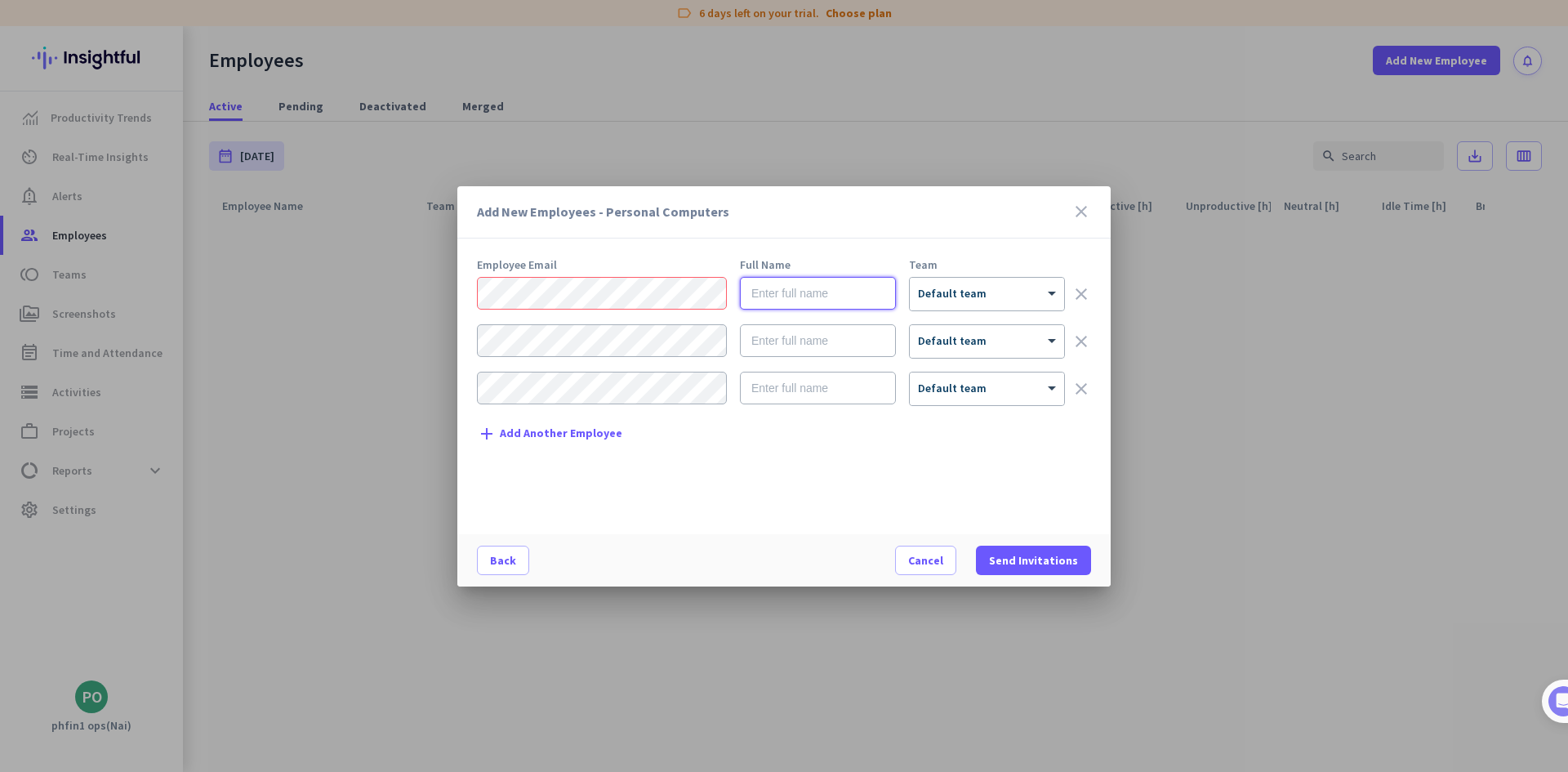
click at [766, 296] on input "text" at bounding box center [818, 293] width 156 height 32
click at [933, 288] on div at bounding box center [987, 289] width 155 height 14
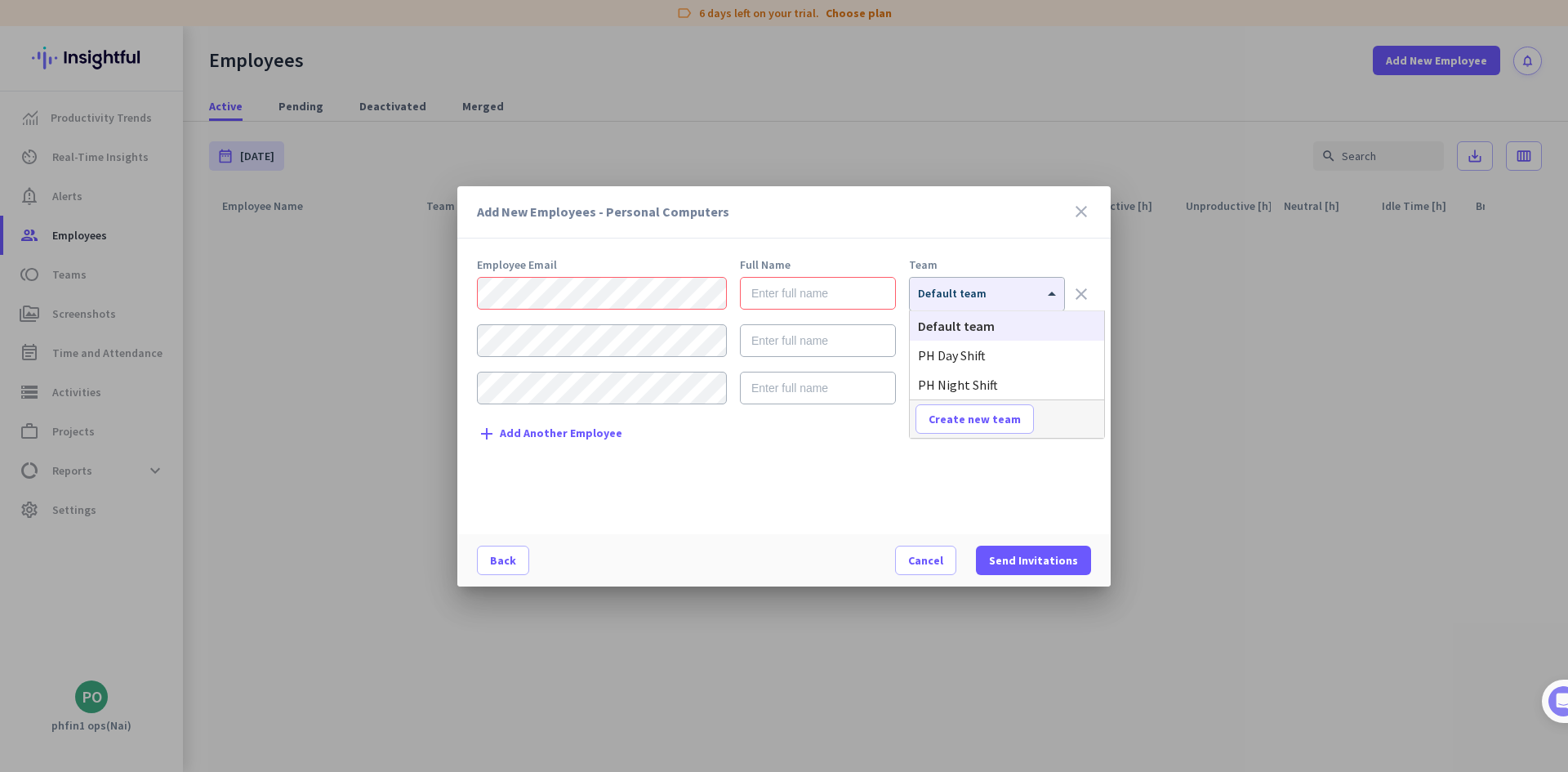
click at [1084, 212] on icon "close" at bounding box center [1081, 212] width 20 height 20
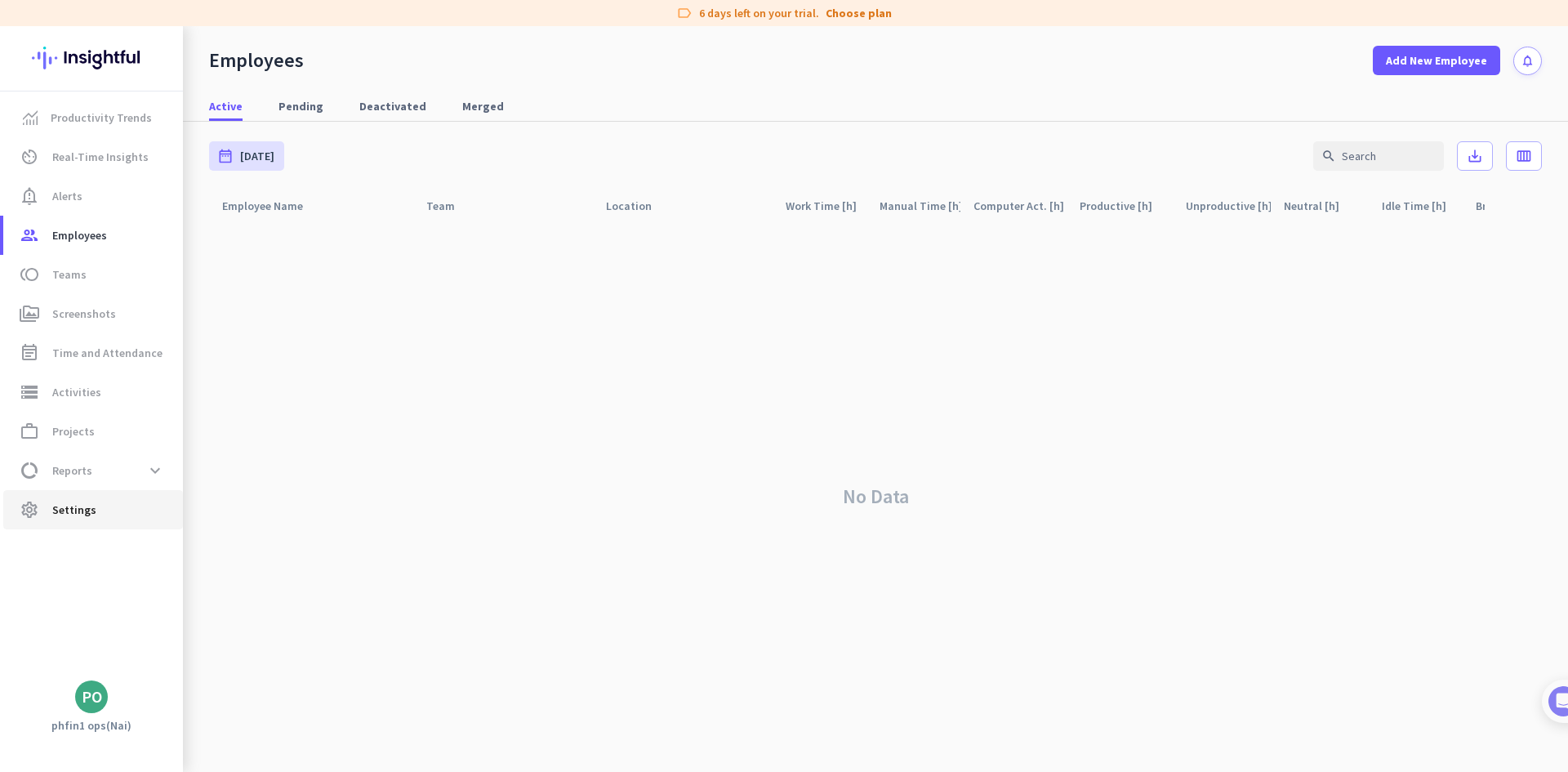
click at [69, 510] on span "Settings" at bounding box center [74, 510] width 44 height 20
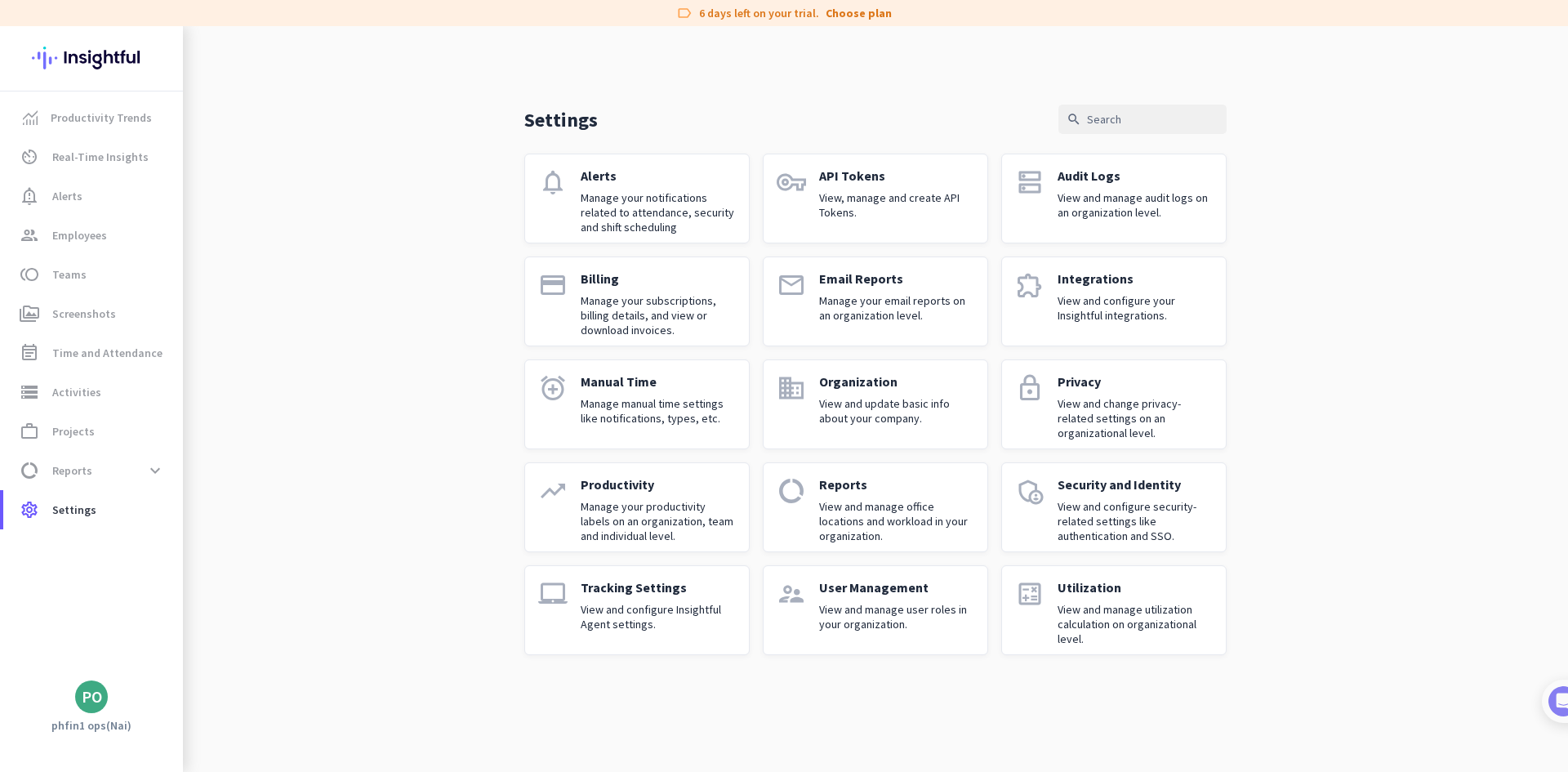
click at [624, 587] on p "Tracking Settings" at bounding box center [659, 587] width 156 height 17
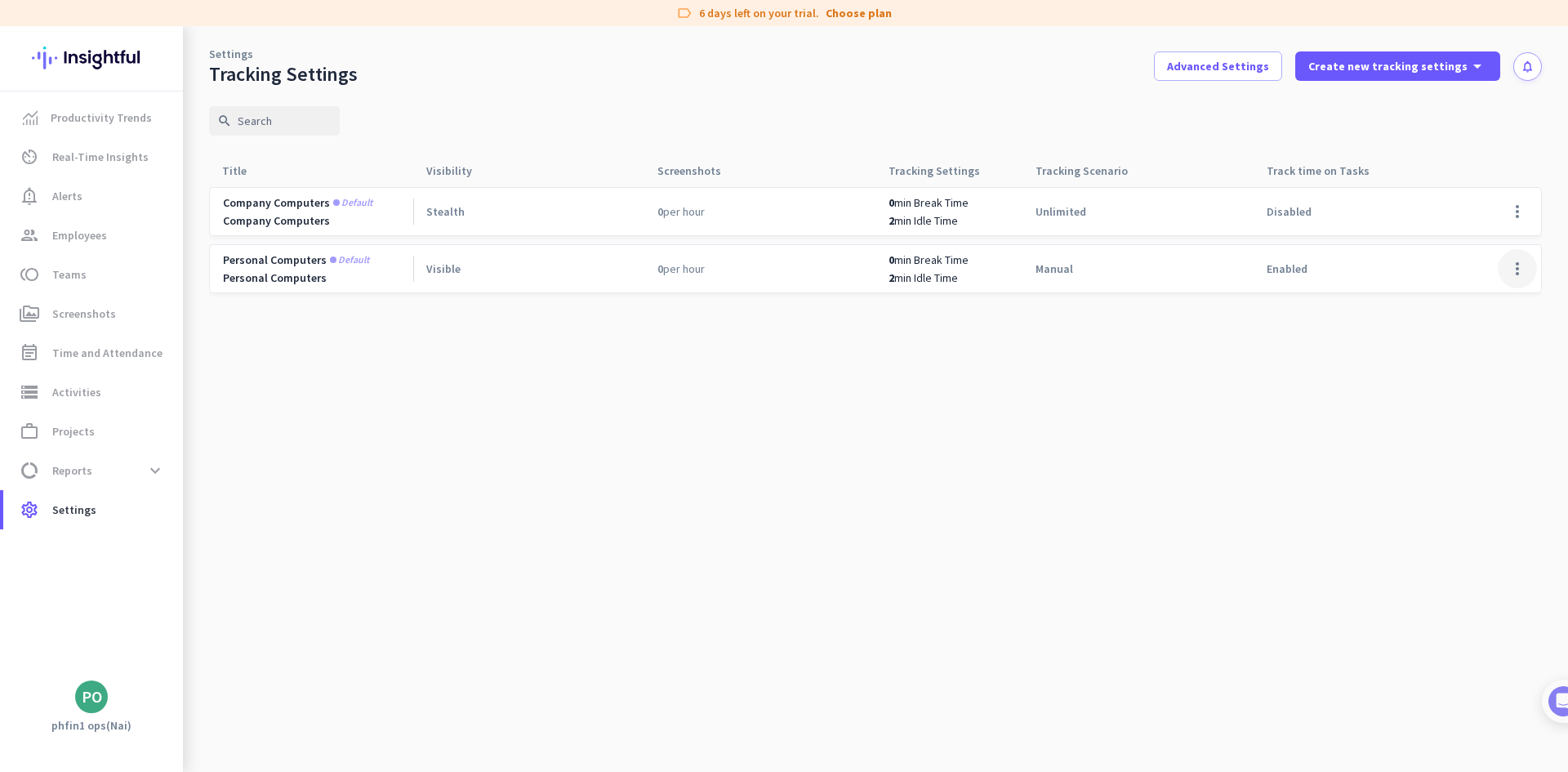
click at [1529, 262] on span at bounding box center [1518, 268] width 39 height 39
click at [1444, 301] on div "Edit" at bounding box center [1485, 303] width 104 height 30
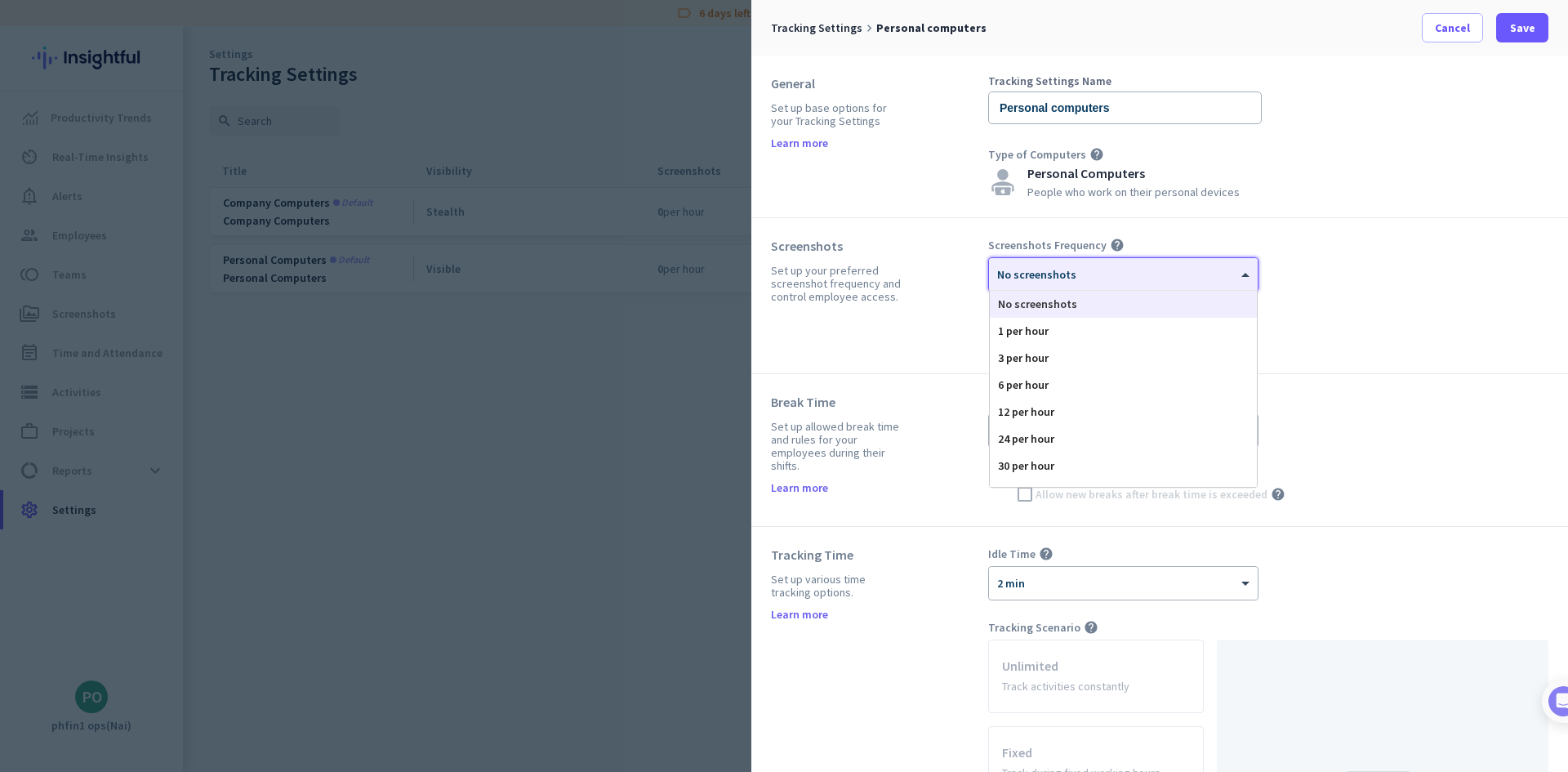
click at [1064, 276] on div at bounding box center [1124, 269] width 269 height 14
click at [1029, 464] on div "30 per hour" at bounding box center [1124, 466] width 267 height 27
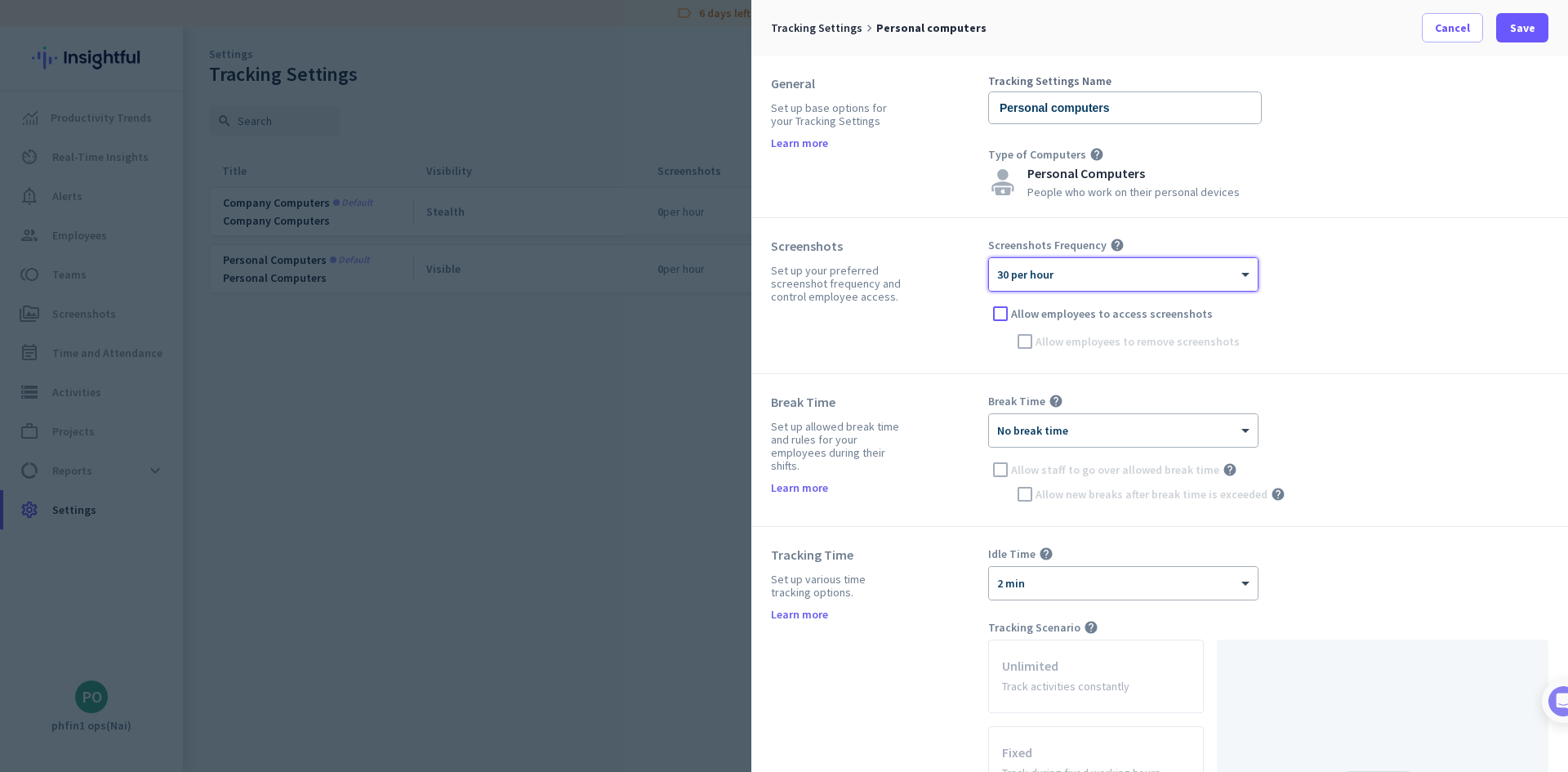
click at [1115, 276] on div at bounding box center [1124, 269] width 269 height 14
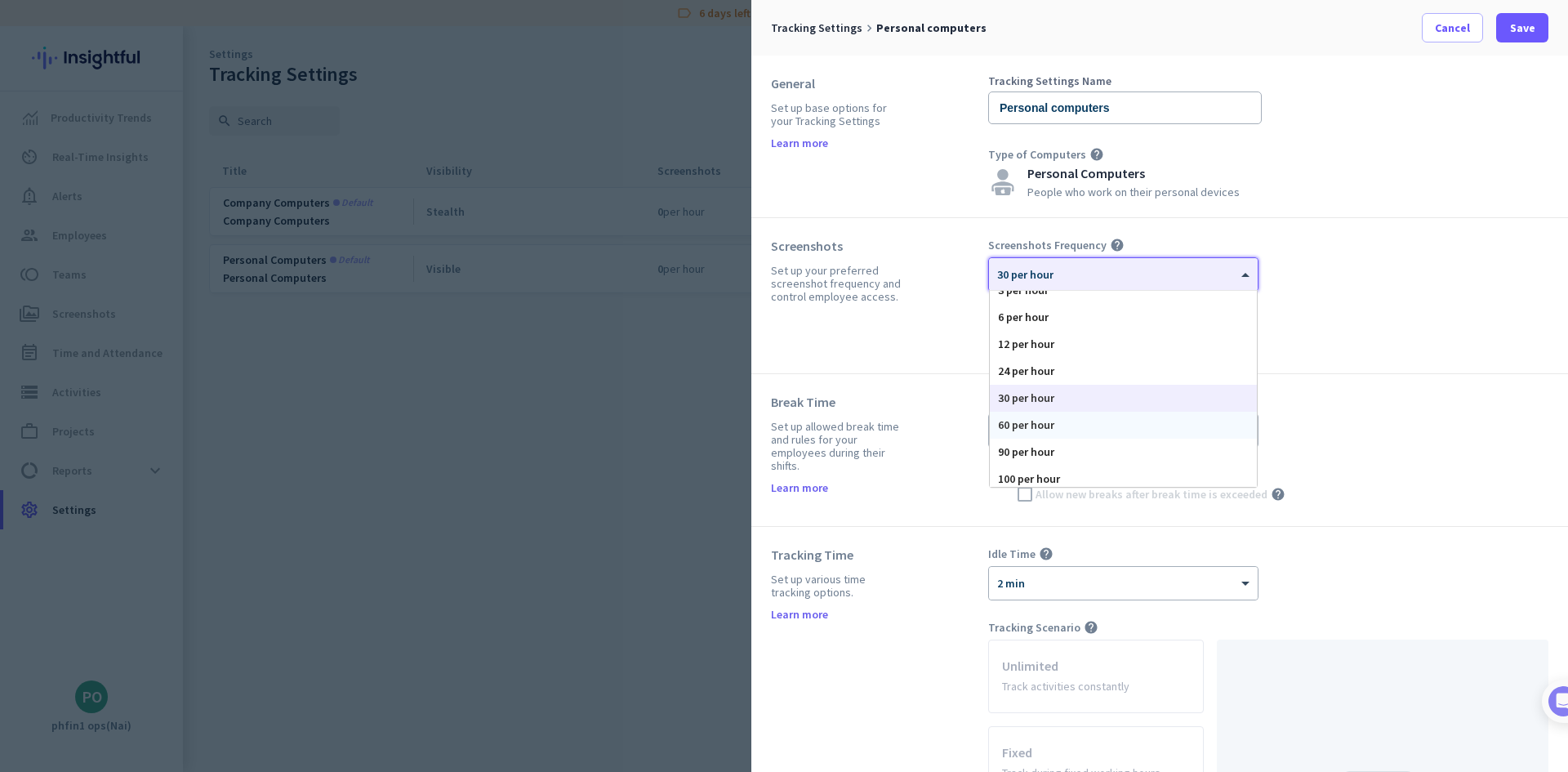
scroll to position [100, 0]
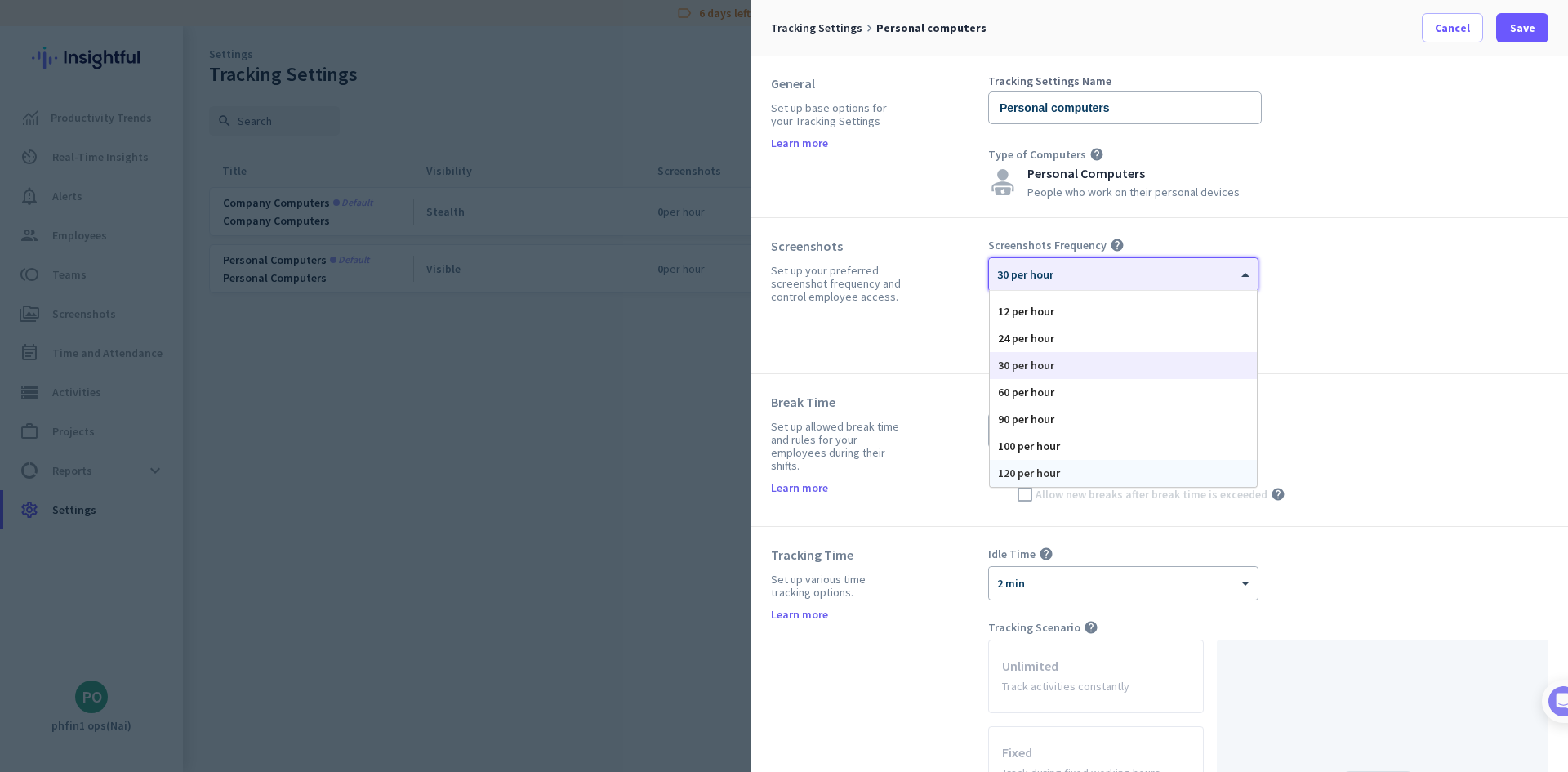
click at [1046, 470] on div "120 per hour" at bounding box center [1124, 473] width 267 height 27
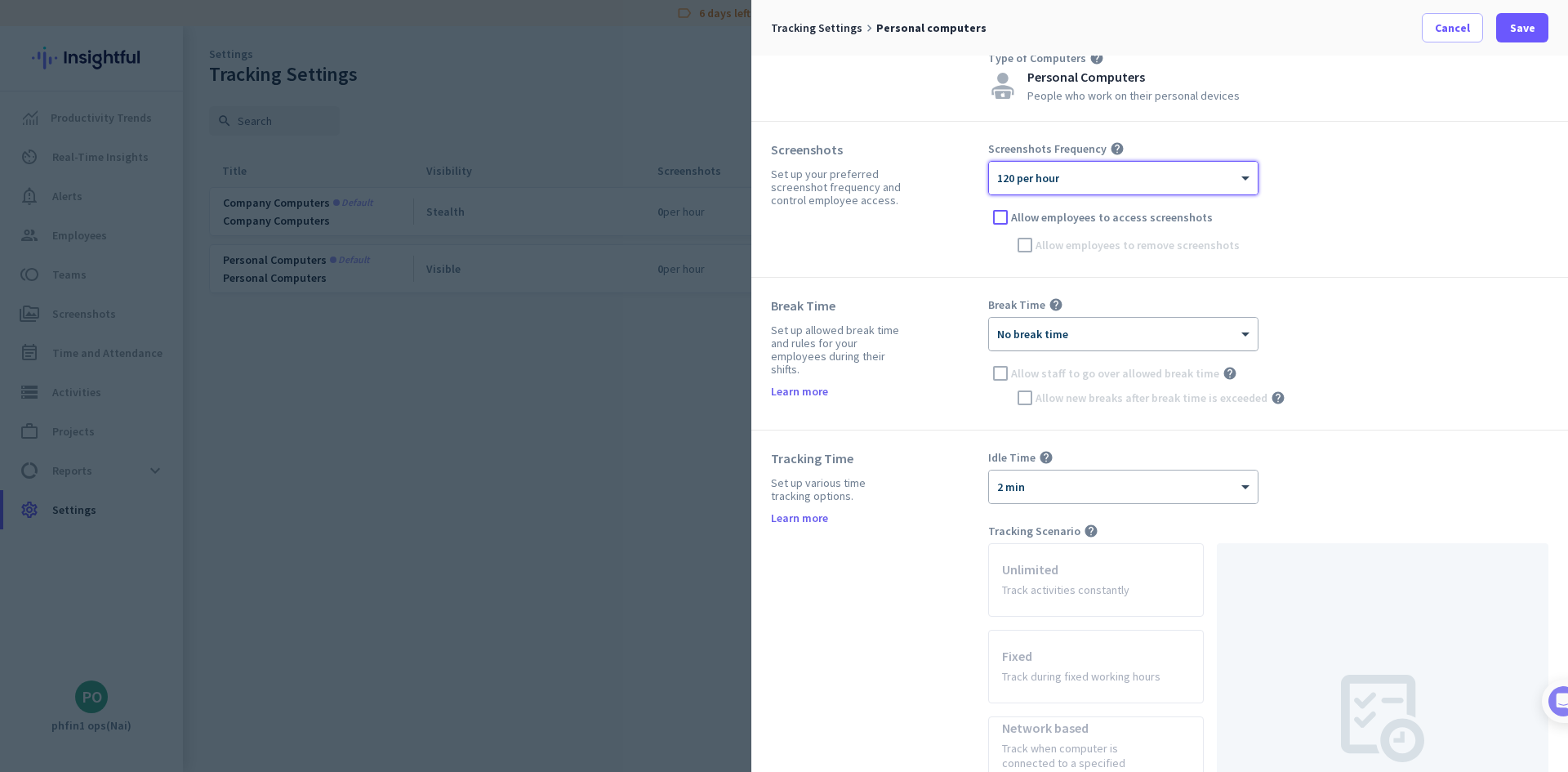
scroll to position [137, 0]
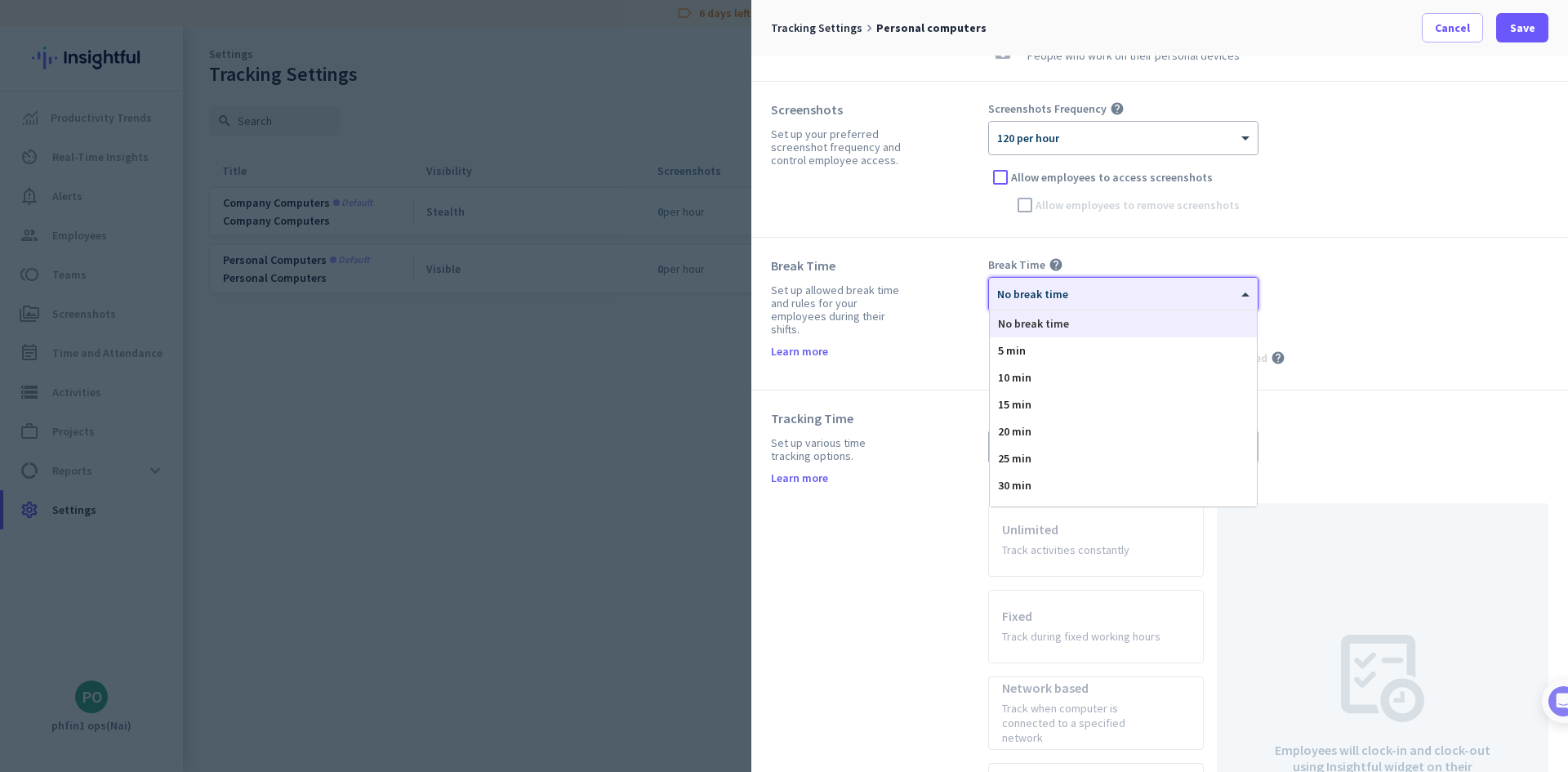
click at [1066, 304] on div "× No break time" at bounding box center [1124, 294] width 269 height 32
click at [1054, 485] on div "120 min" at bounding box center [1124, 492] width 267 height 27
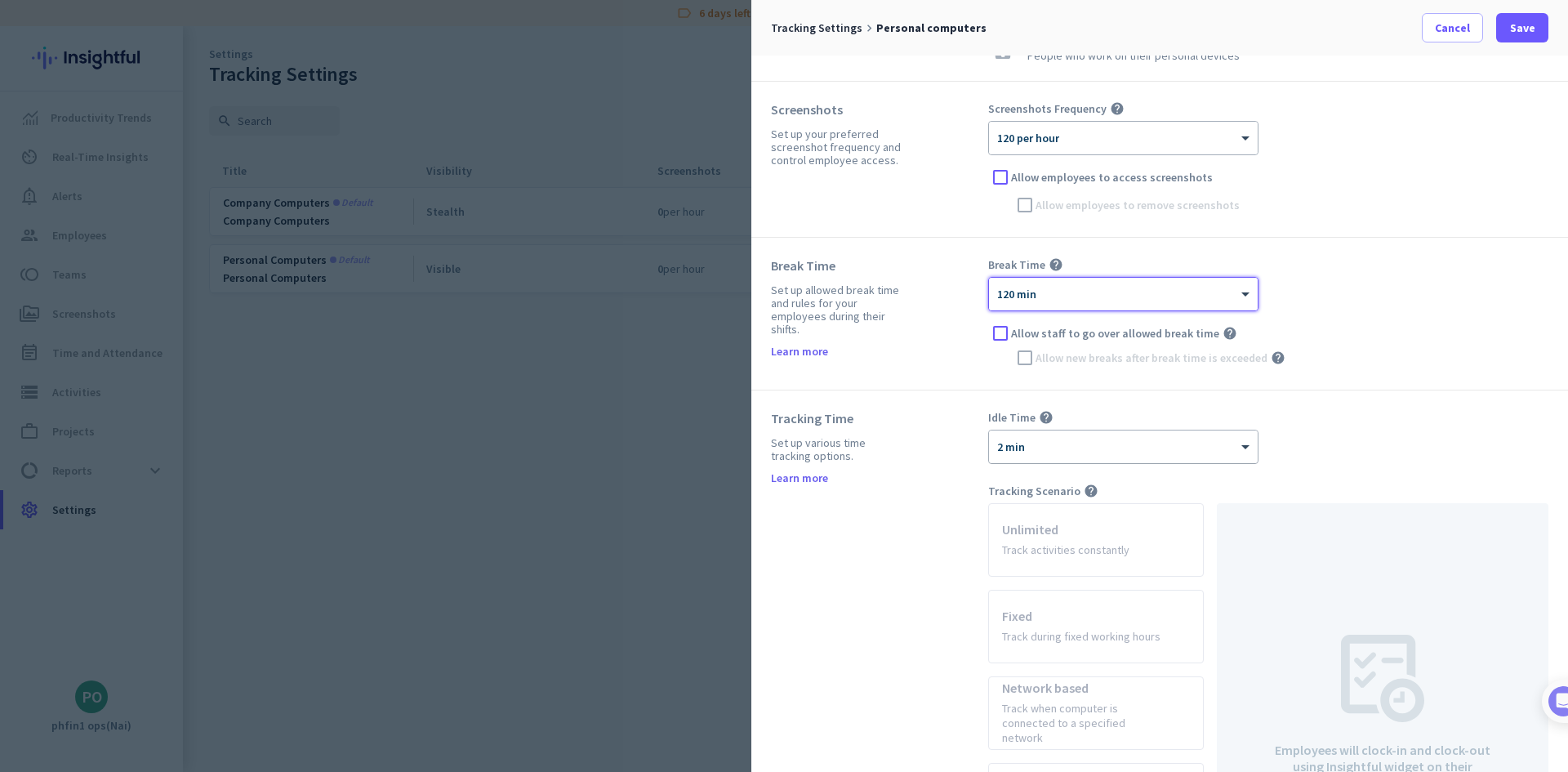
click at [1048, 449] on div "× 2 min" at bounding box center [1114, 447] width 248 height 14
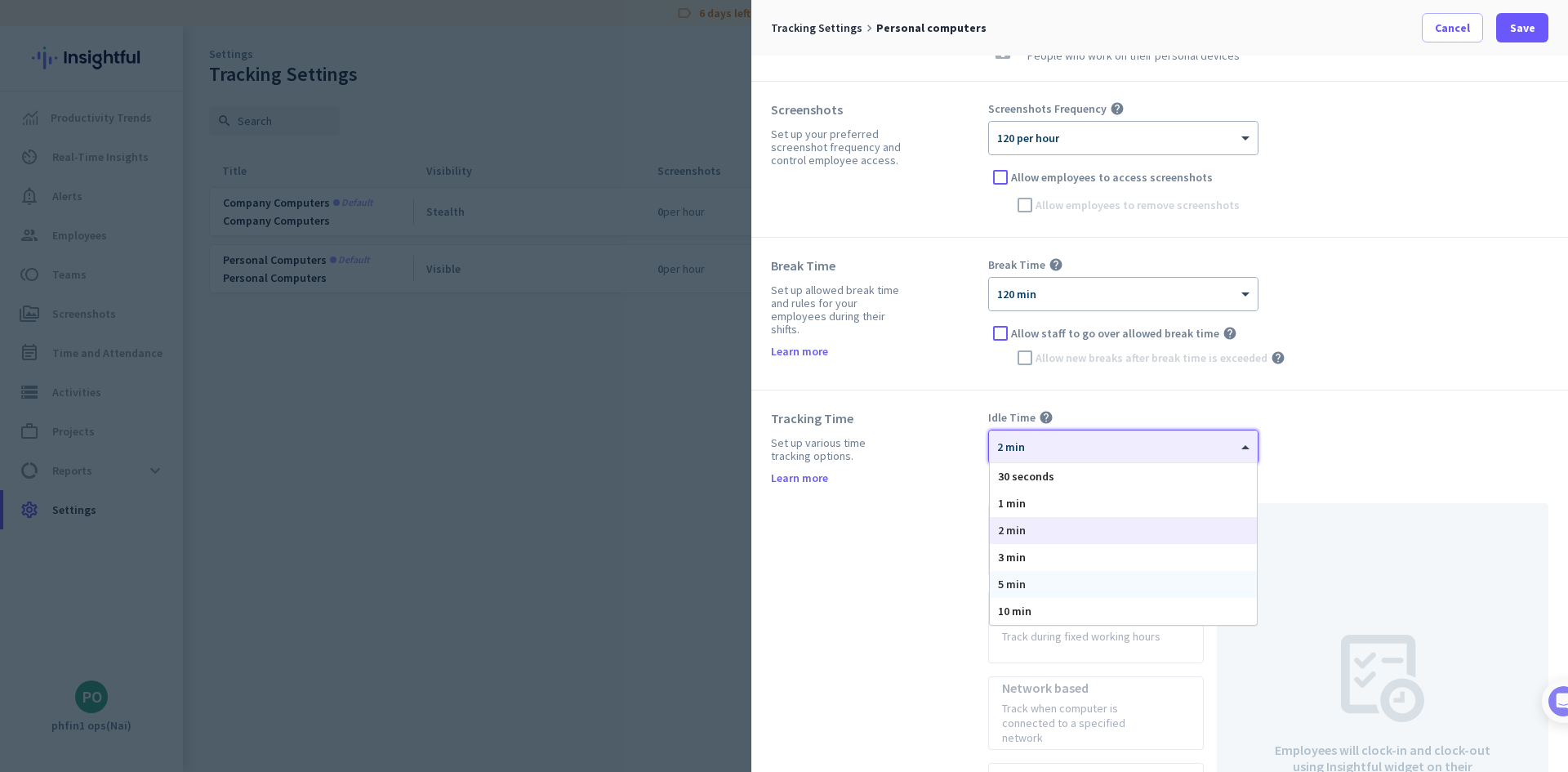
click at [1038, 580] on div "5 min" at bounding box center [1124, 584] width 267 height 27
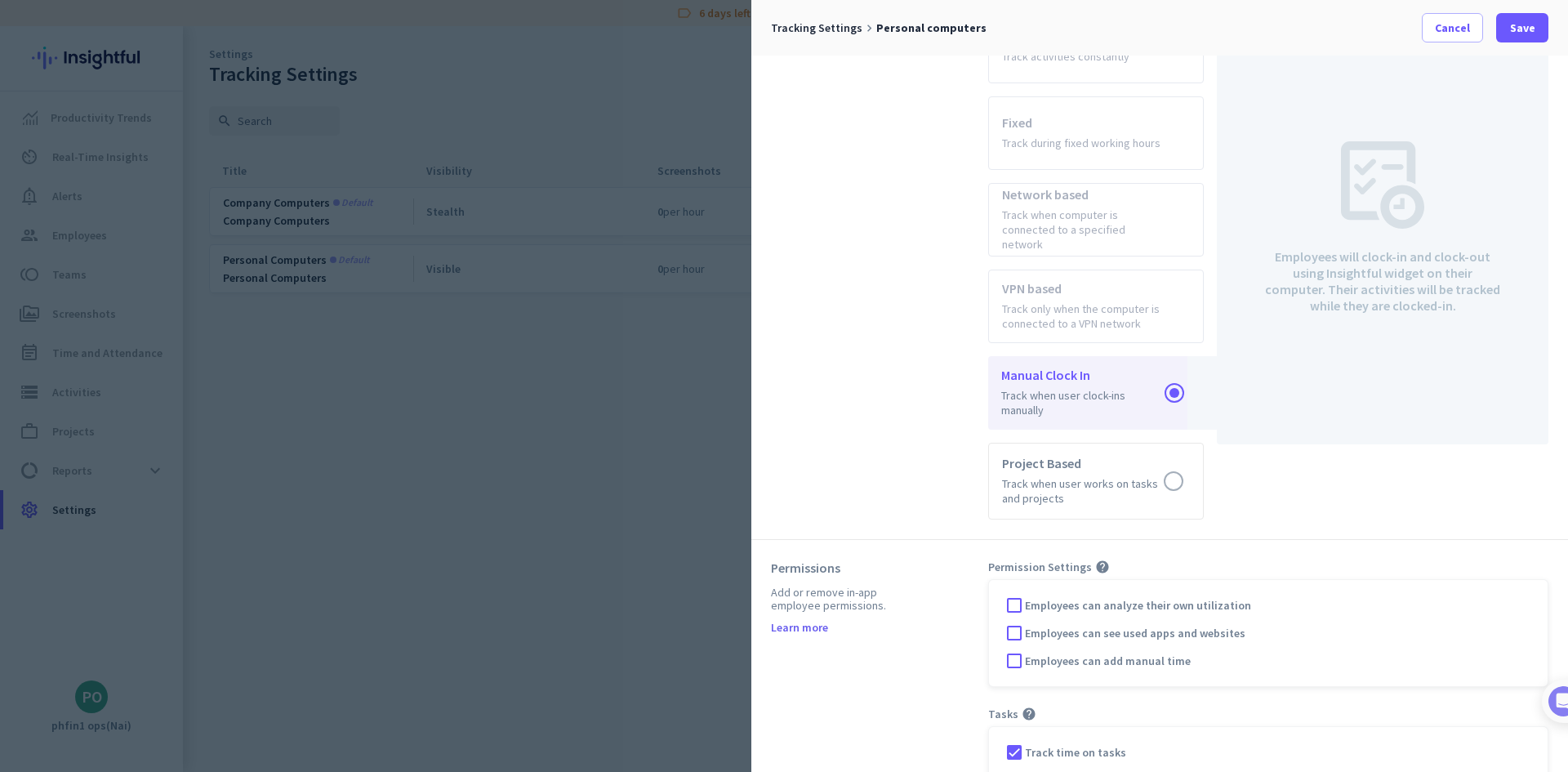
scroll to position [669, 0]
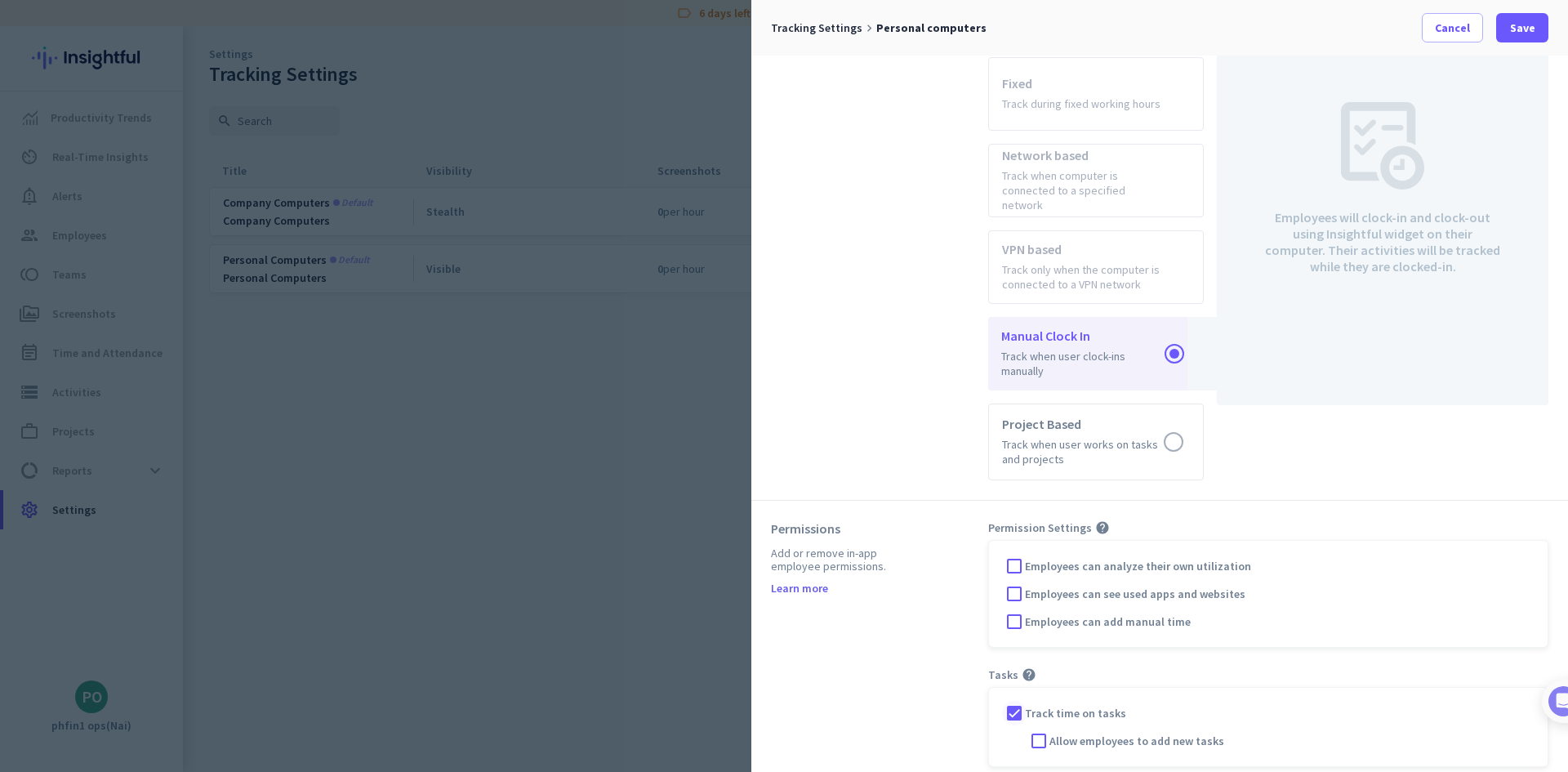
click at [1012, 702] on div at bounding box center [1014, 713] width 25 height 25
click at [1521, 29] on span "Save" at bounding box center [1522, 28] width 26 height 17
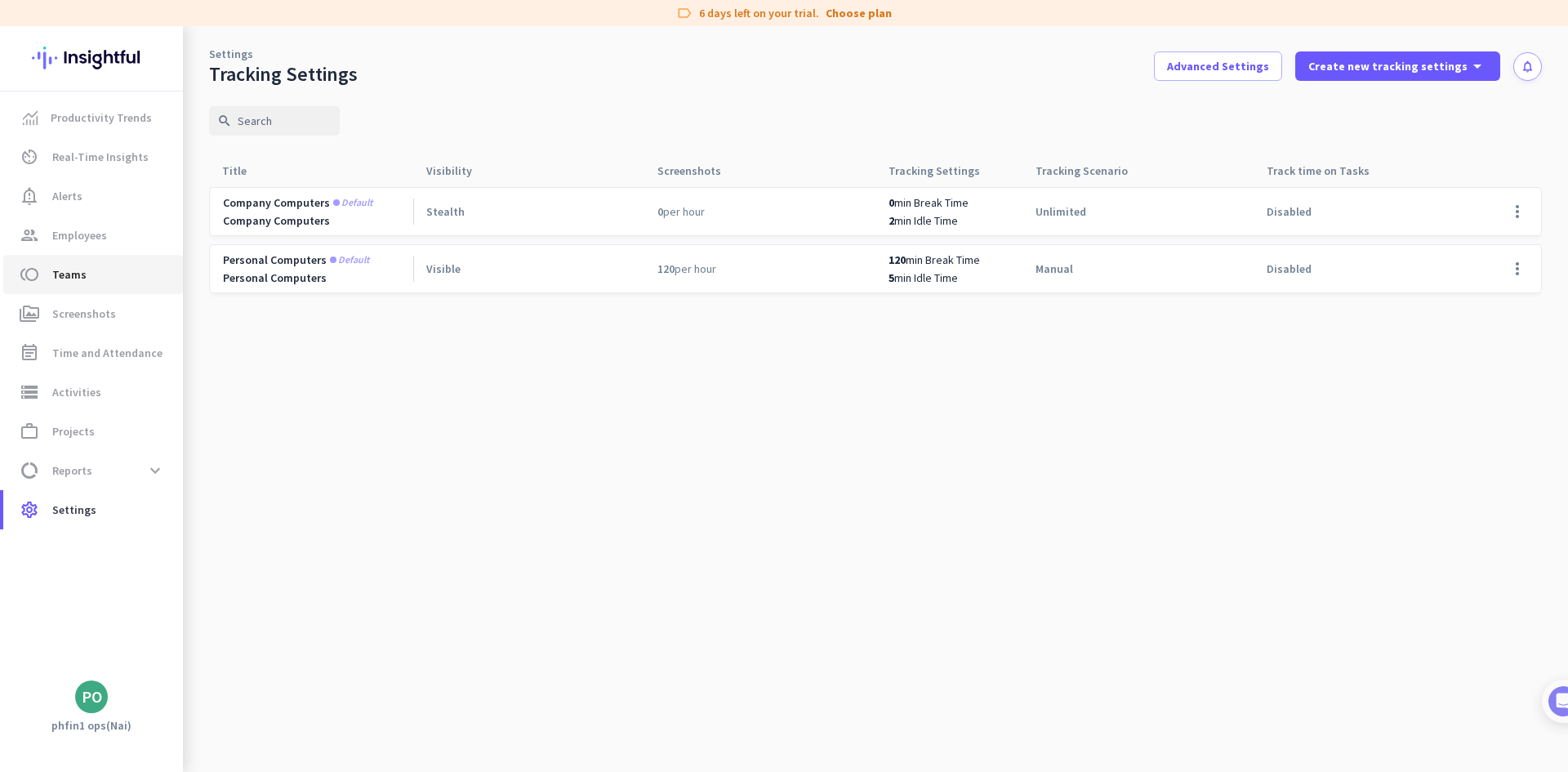
click at [113, 273] on span "toll Teams" at bounding box center [94, 275] width 154 height 20
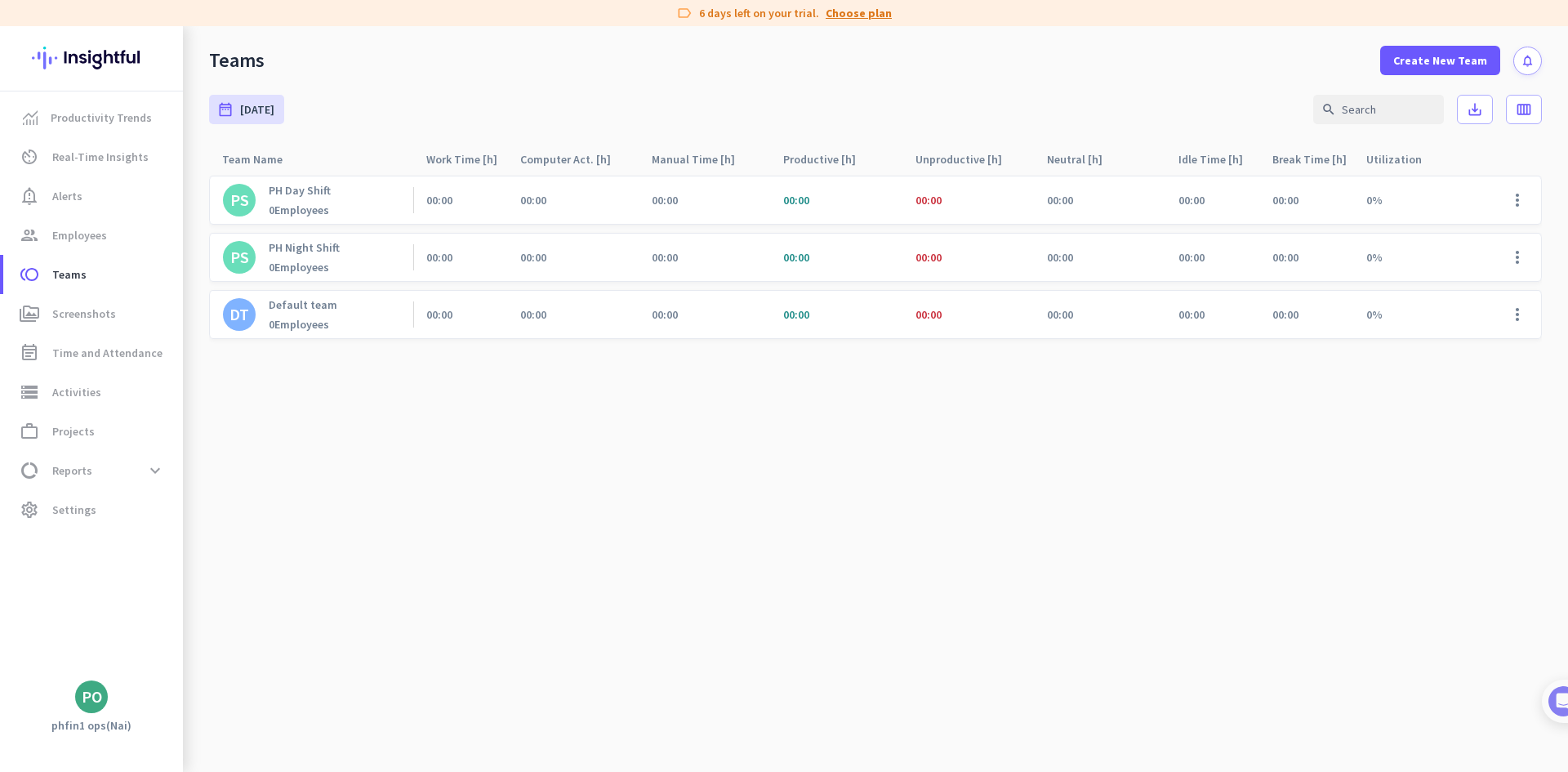
click at [855, 17] on link "Choose plan" at bounding box center [859, 13] width 66 height 17
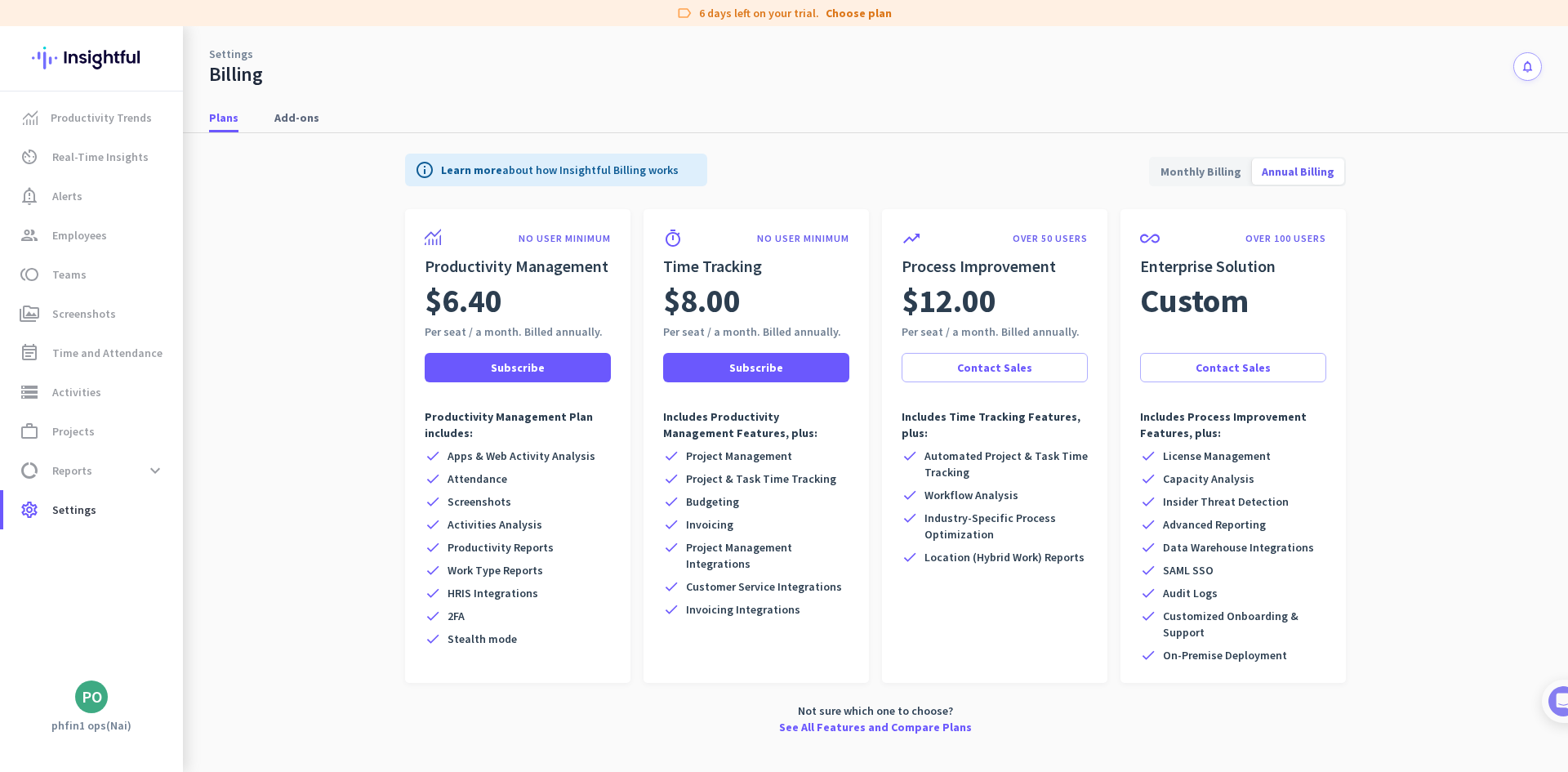
click at [1178, 176] on span "Monthly Billing" at bounding box center [1201, 171] width 100 height 39
click at [1307, 174] on span "Annual Billing" at bounding box center [1298, 171] width 93 height 39
click at [1204, 175] on span "Monthly Billing" at bounding box center [1201, 171] width 100 height 39
click at [98, 319] on span "Screenshots" at bounding box center [84, 314] width 64 height 20
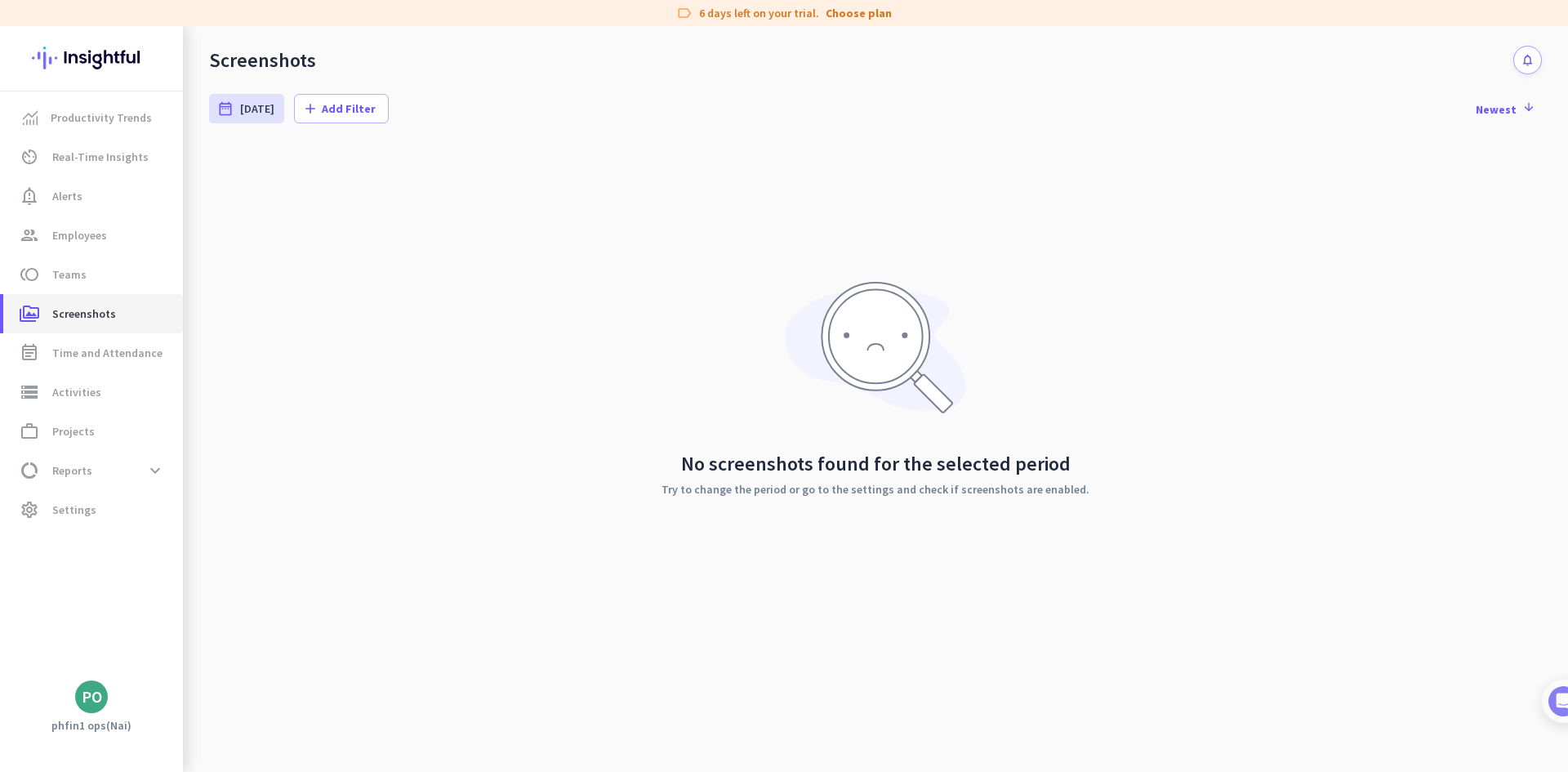
click at [115, 319] on span "perm_media Screenshots" at bounding box center [94, 314] width 154 height 20
click at [79, 510] on span "Settings" at bounding box center [74, 510] width 44 height 20
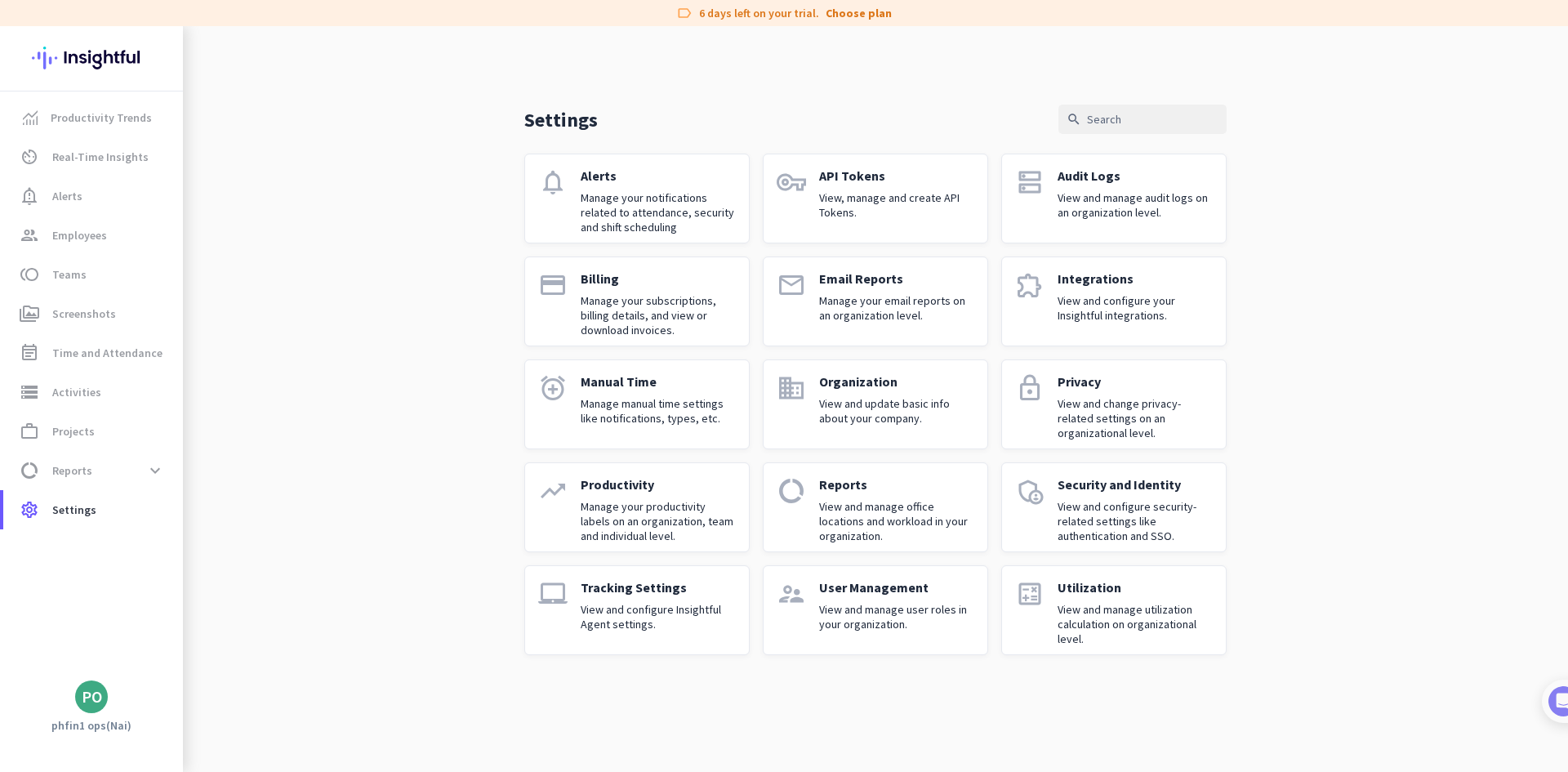
click at [621, 512] on p "Manage your productivity labels on an organization, team and individual level." at bounding box center [659, 520] width 156 height 44
